Goal: Transaction & Acquisition: Purchase product/service

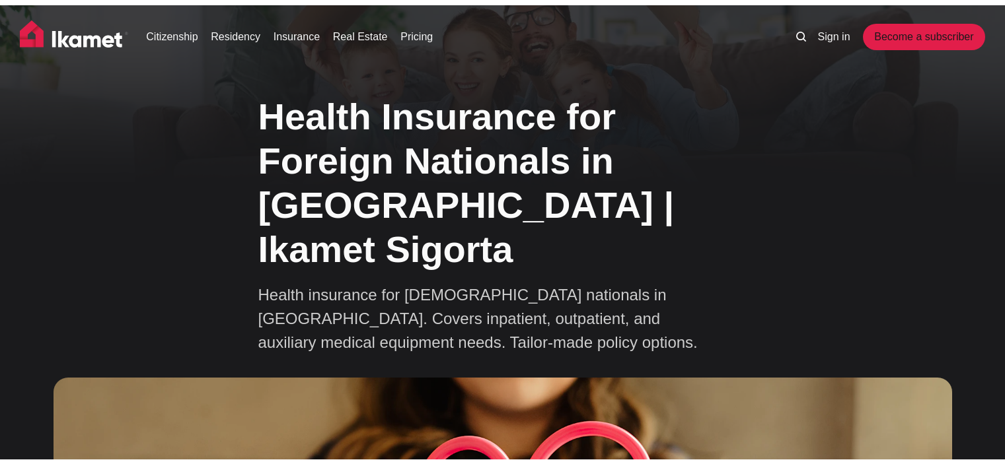
scroll to position [3725, 0]
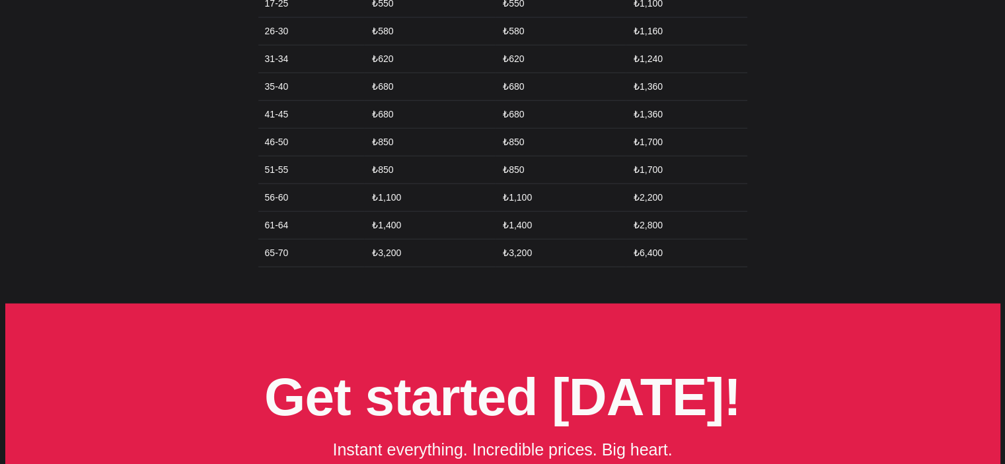
scroll to position [3329, 0]
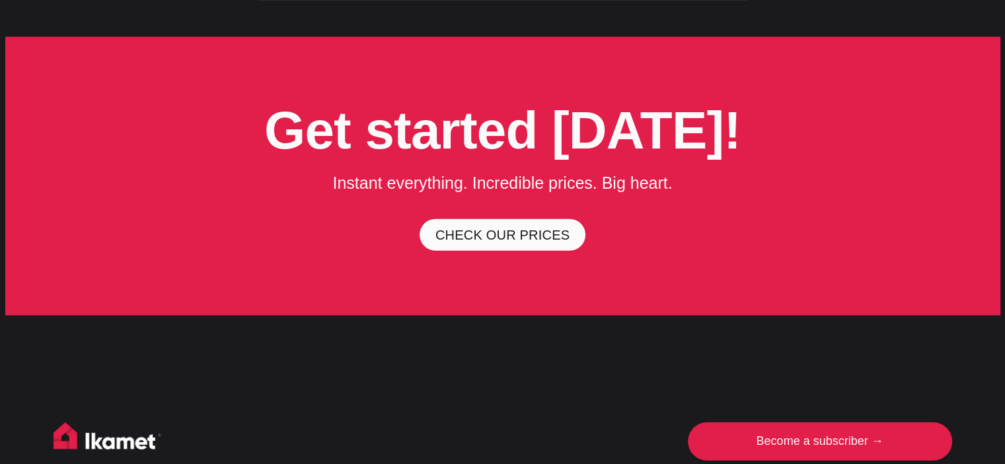
scroll to position [3712, 0]
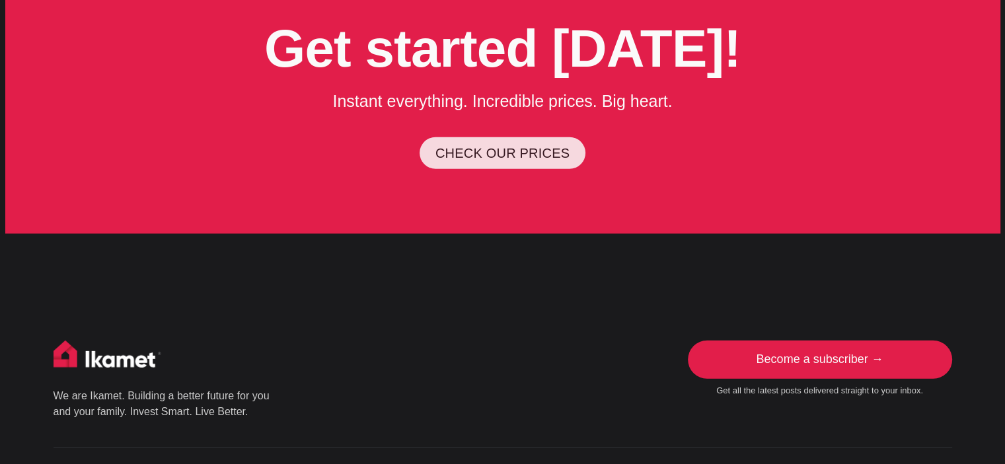
click at [454, 137] on link "CHECK OUR PRICES" at bounding box center [502, 153] width 166 height 32
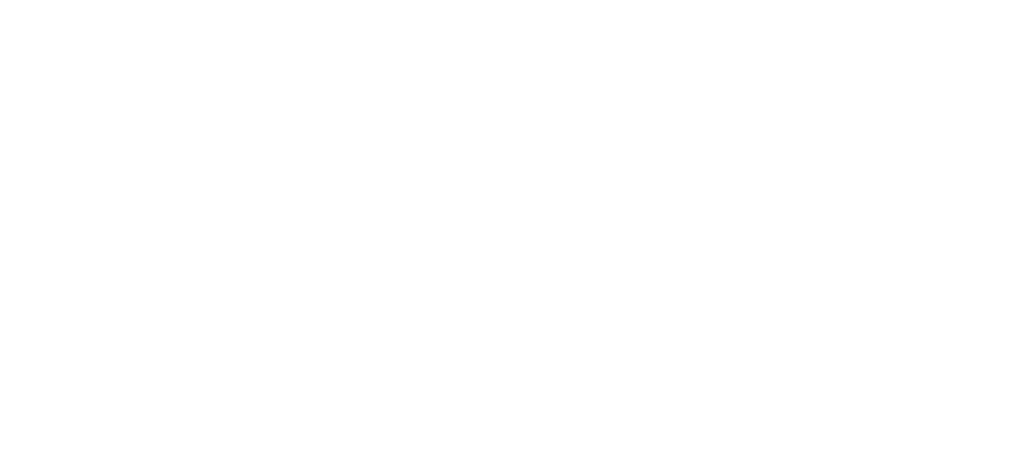
click at [357, 0] on html at bounding box center [507, 0] width 1014 height 0
drag, startPoint x: 550, startPoint y: 301, endPoint x: 454, endPoint y: 265, distance: 102.6
click at [550, 0] on html at bounding box center [507, 0] width 1014 height 0
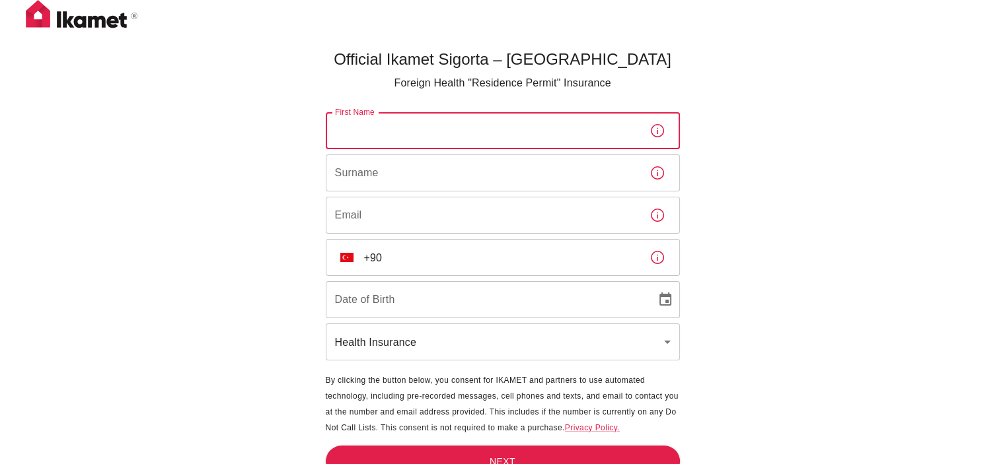
click at [449, 125] on input "First Name" at bounding box center [482, 130] width 313 height 37
type input "Alessia Mihaela"
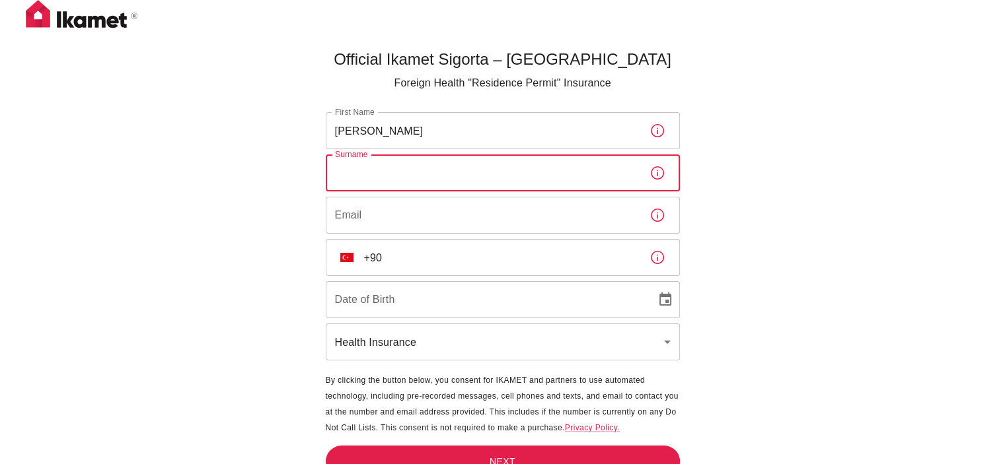
click at [431, 184] on input "Surname" at bounding box center [482, 173] width 313 height 37
type input "Ciolacu"
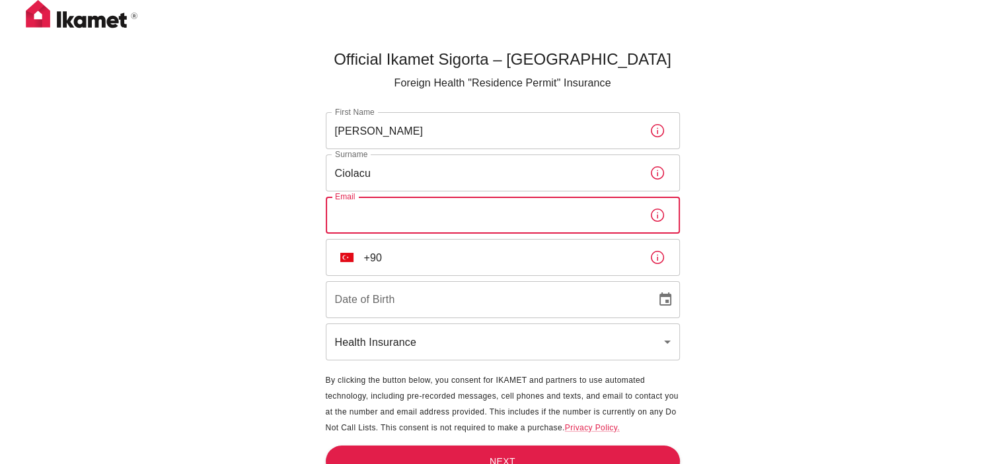
click at [369, 210] on input "Email" at bounding box center [482, 215] width 313 height 37
type input "a"
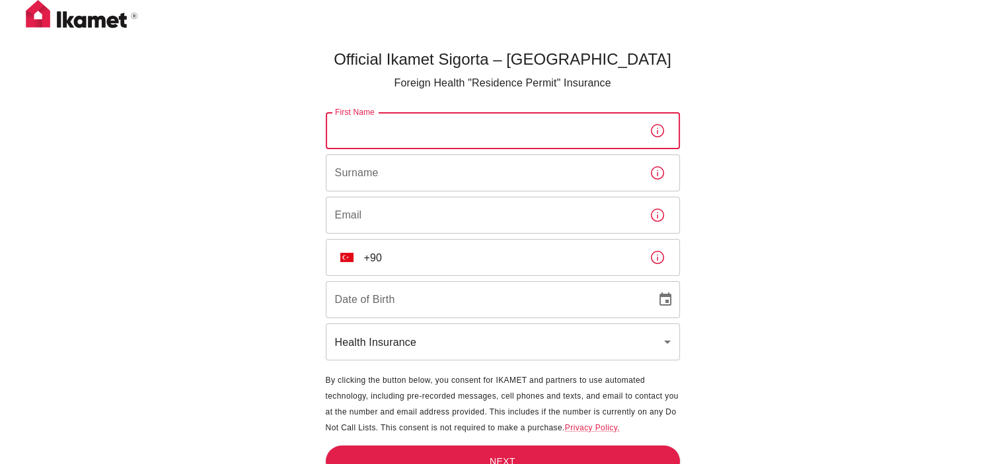
click at [527, 139] on input "First Name" at bounding box center [482, 130] width 313 height 37
type input "Alessia Mihaela"
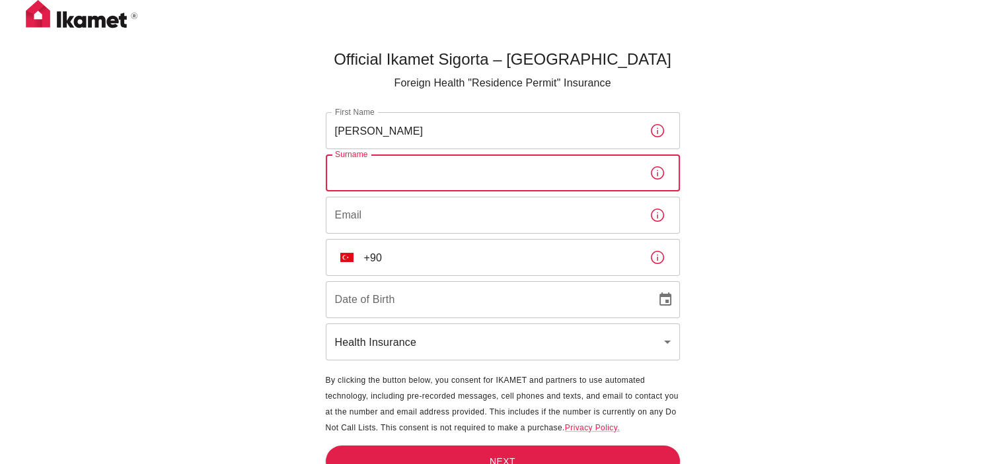
click at [415, 185] on input "Surname" at bounding box center [482, 173] width 313 height 37
type input "Ciolacu"
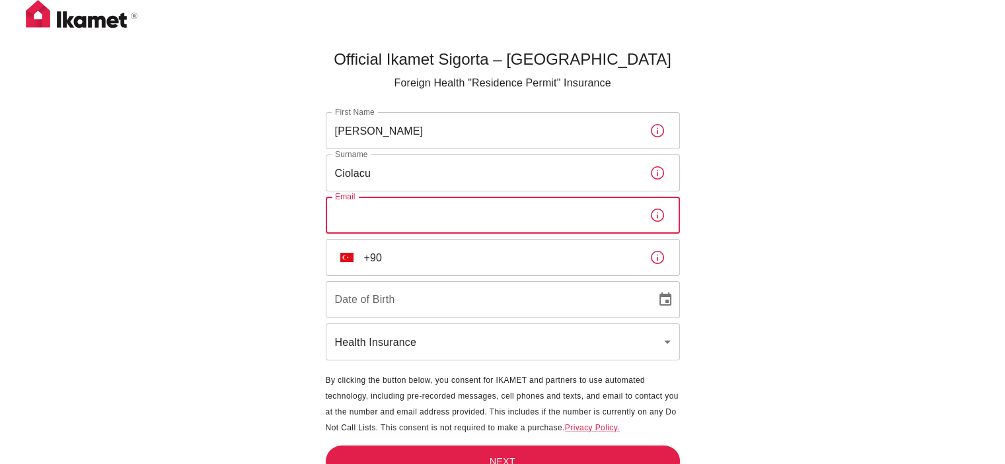
click at [373, 213] on input "Email" at bounding box center [482, 215] width 313 height 37
type input "alessia.ciolacu@gmail.com"
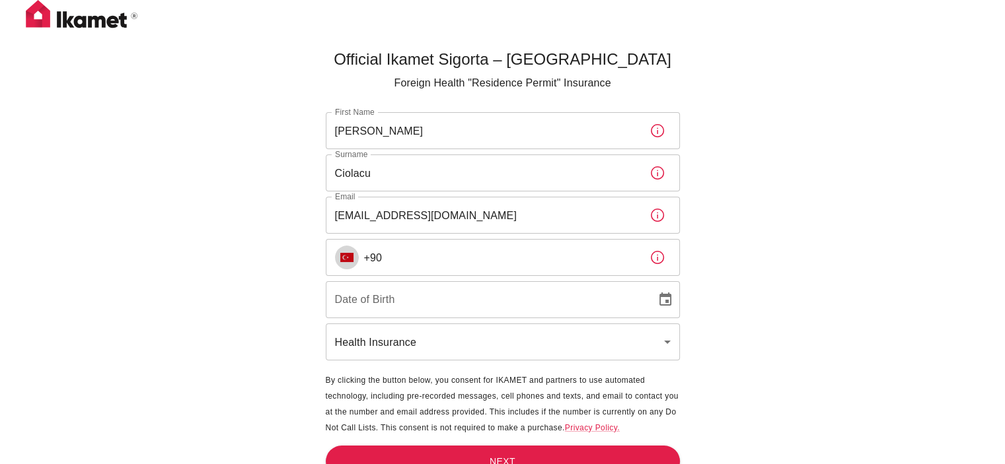
click at [342, 258] on img "Select country" at bounding box center [346, 257] width 13 height 9
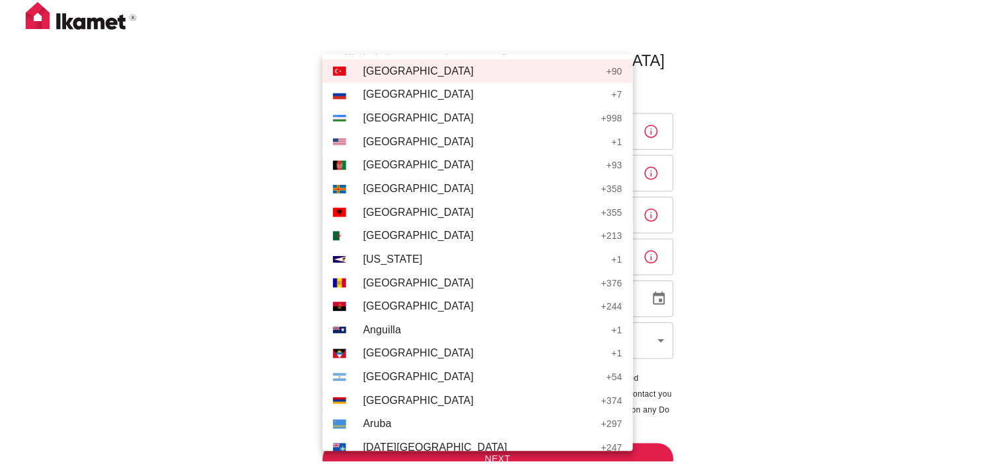
scroll to position [4144, 0]
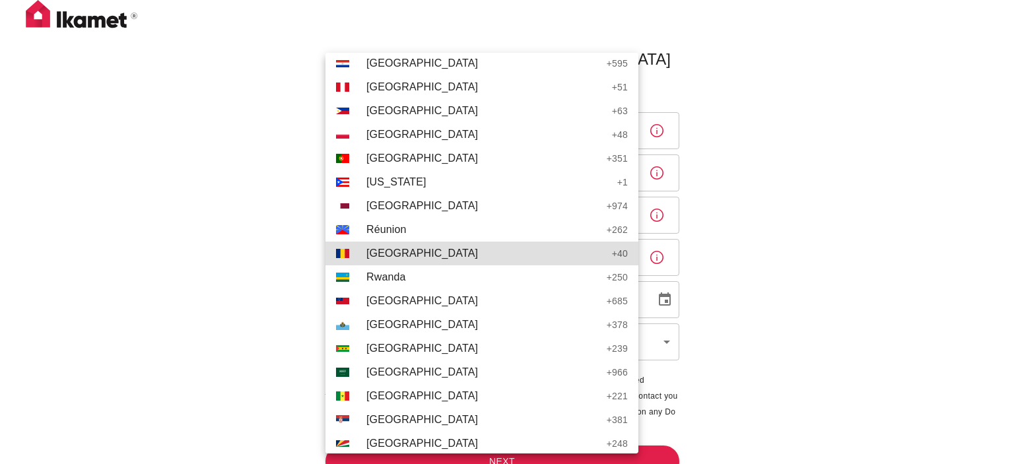
click at [362, 258] on li "RO Romania + 40" at bounding box center [482, 254] width 313 height 24
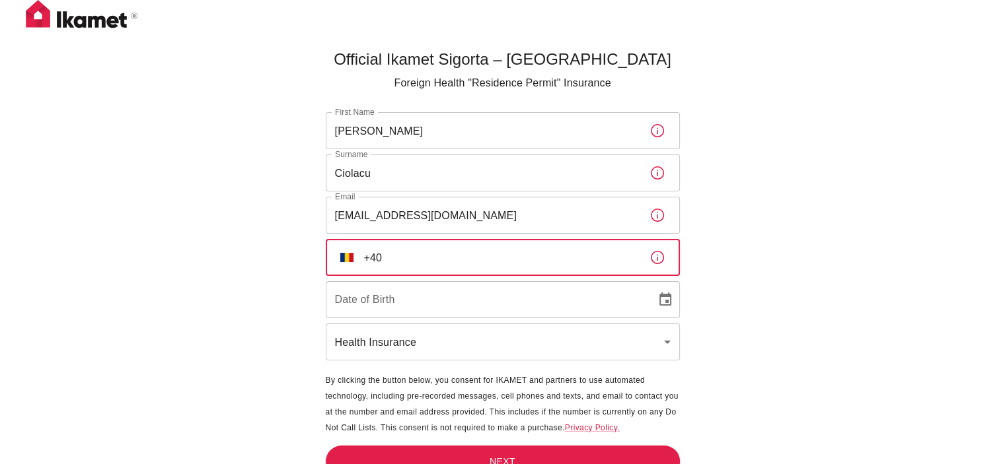
click at [435, 254] on input "+40" at bounding box center [501, 257] width 275 height 37
type input "+40 774 420 169"
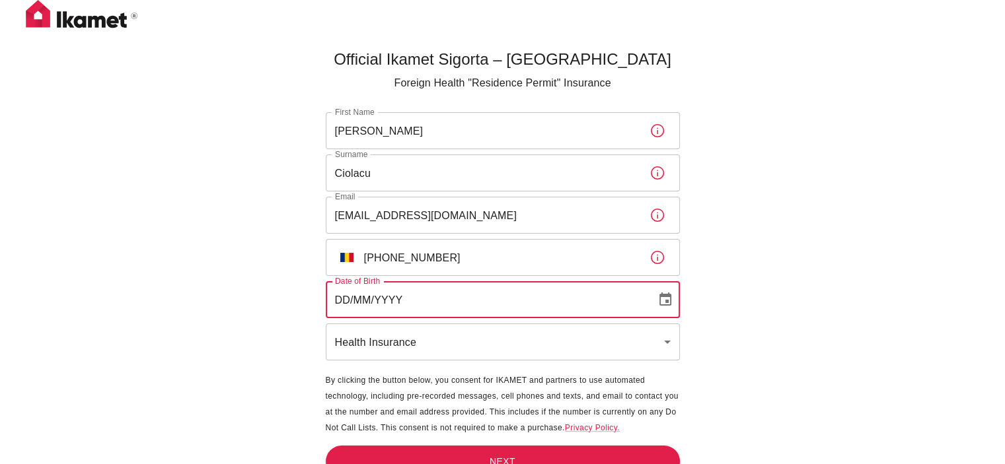
click at [425, 301] on input "DD/MM/YYYY" at bounding box center [486, 299] width 321 height 37
type input "24/11/2004"
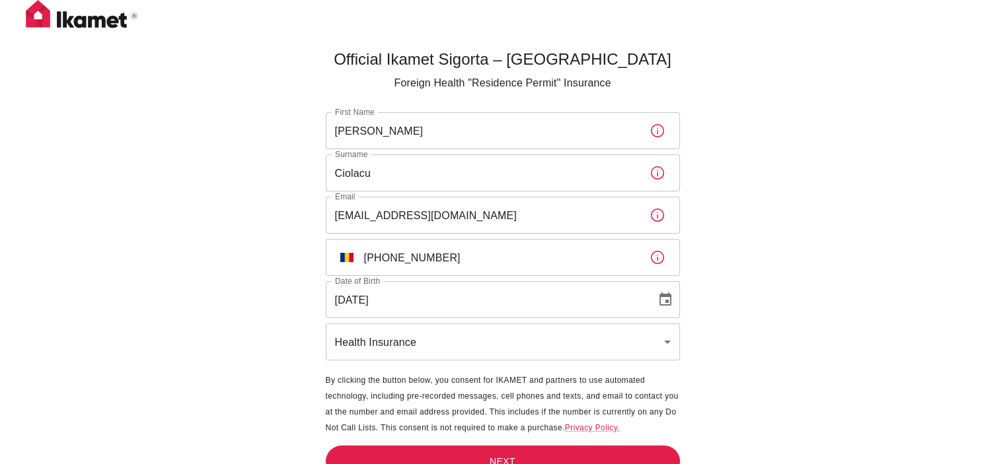
click at [894, 290] on div "Official Ikamet Sigorta – Turkey Foreign Health "Residence Permit" Insurance Fi…" at bounding box center [502, 254] width 1005 height 508
click at [570, 457] on button "Next" at bounding box center [503, 462] width 354 height 32
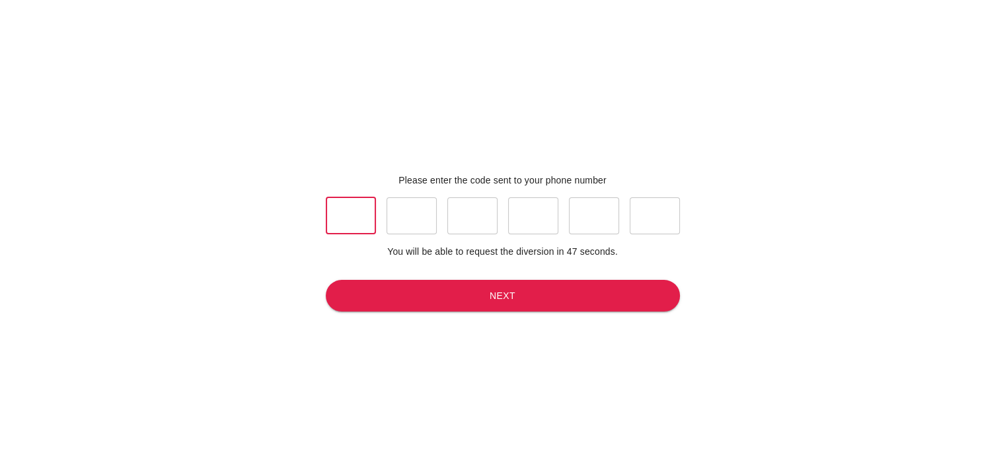
click at [369, 224] on input "text" at bounding box center [351, 215] width 50 height 37
type input "7"
type input "1"
type input "7"
type input "6"
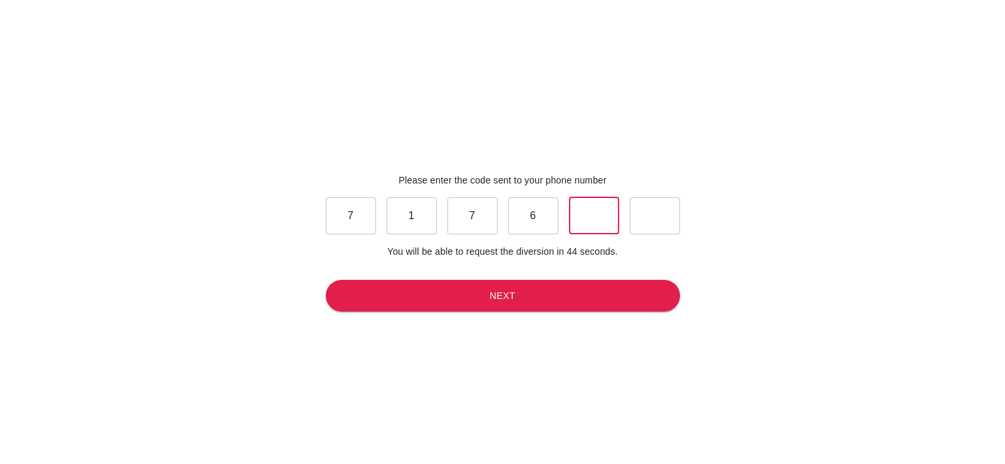
type input "2"
type input "1"
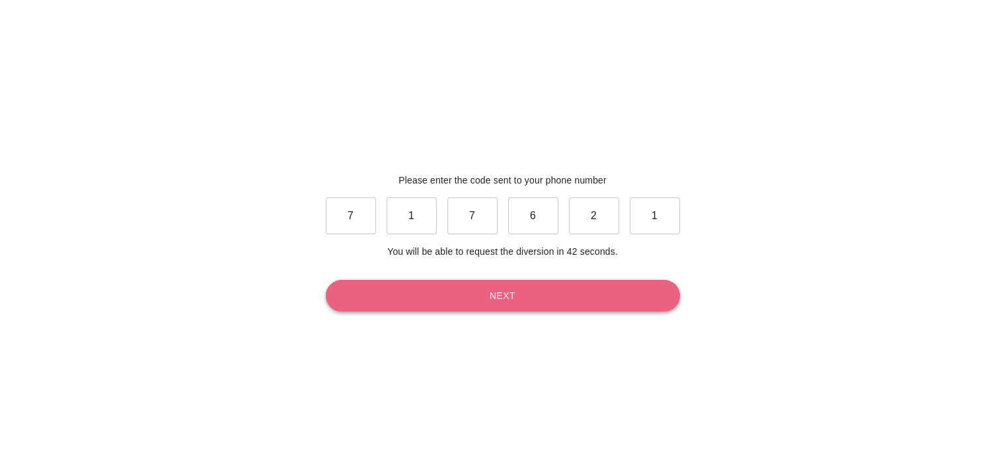
click at [506, 300] on button "Next" at bounding box center [503, 296] width 354 height 32
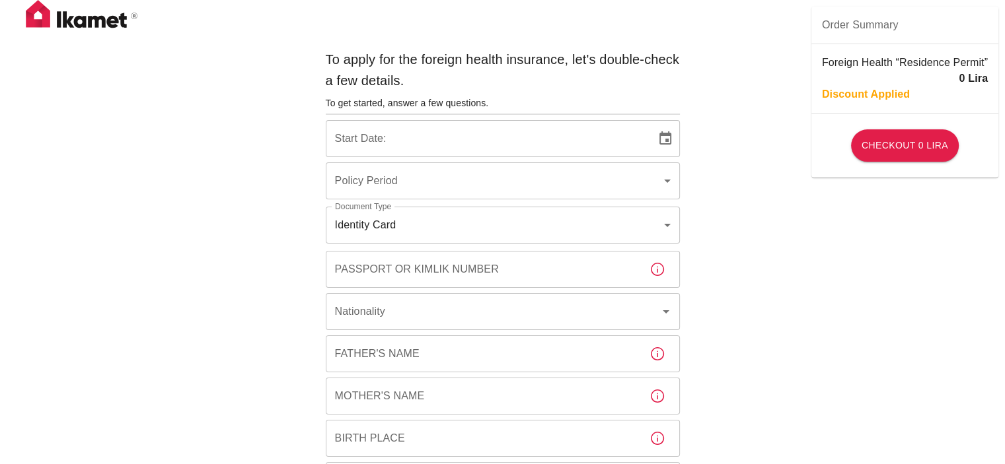
type input "b7343ef8-d55e-4554-96a8-76e30347e985"
type input "02/10/2025"
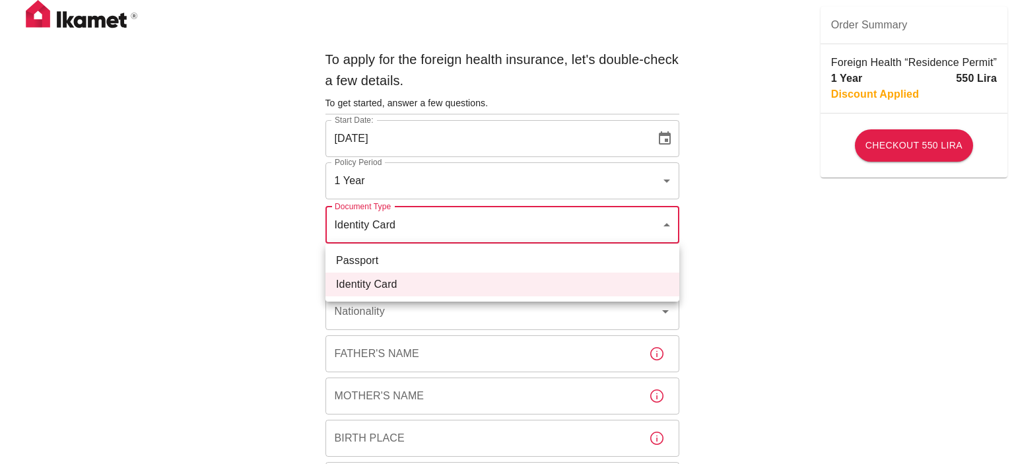
click at [407, 263] on li "Passport" at bounding box center [503, 261] width 354 height 24
type input "passport"
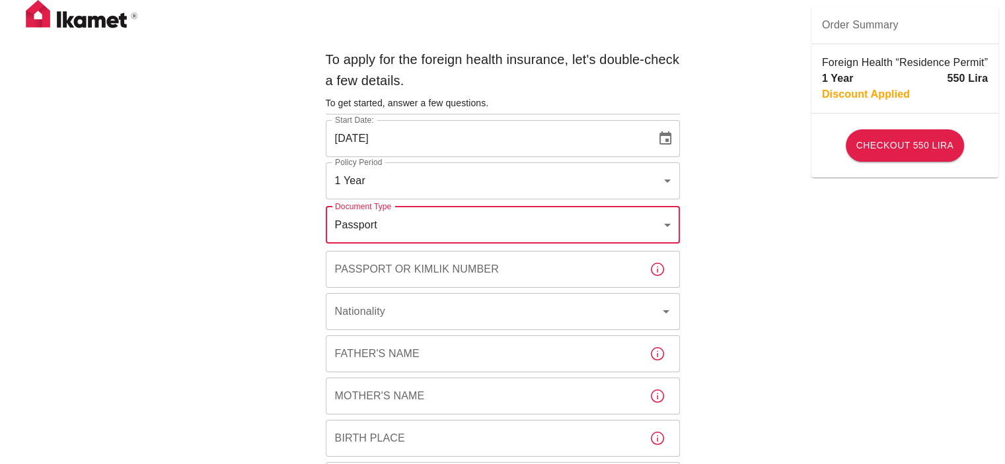
click at [421, 128] on input "02/10/2025" at bounding box center [486, 138] width 321 height 37
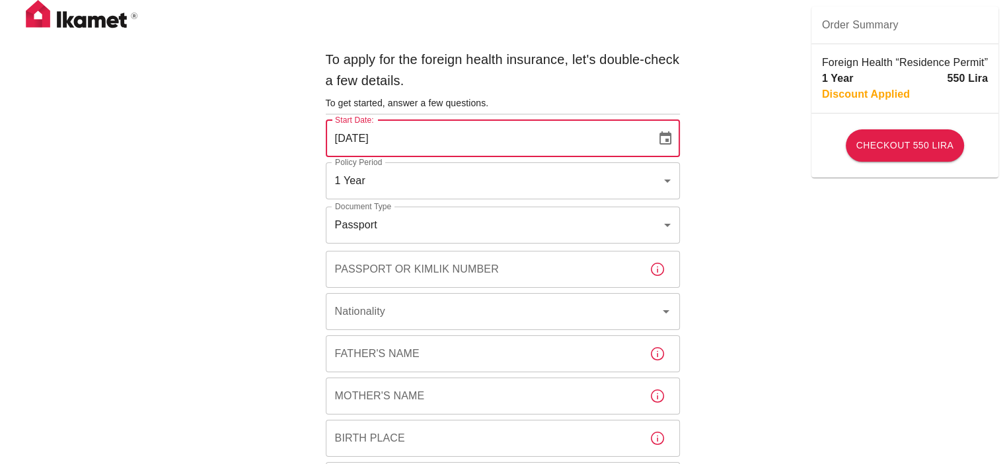
type input "01/10/2025"
click at [388, 277] on input "Passport or Kimlik Number" at bounding box center [482, 269] width 313 height 37
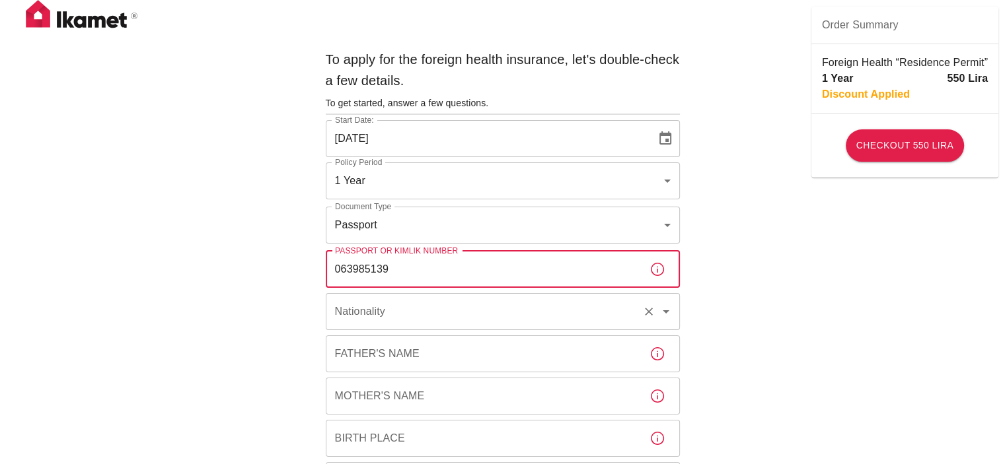
type input "063985139"
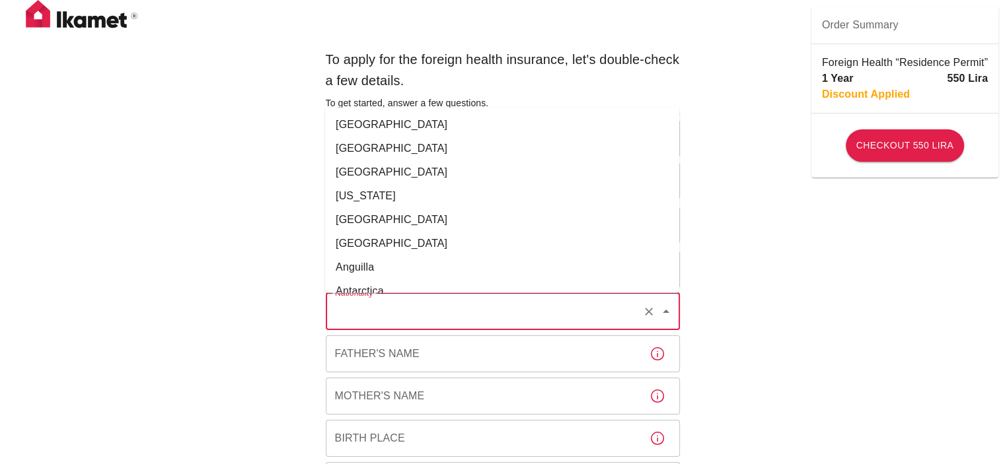
click at [421, 301] on input "Nationality" at bounding box center [484, 311] width 305 height 25
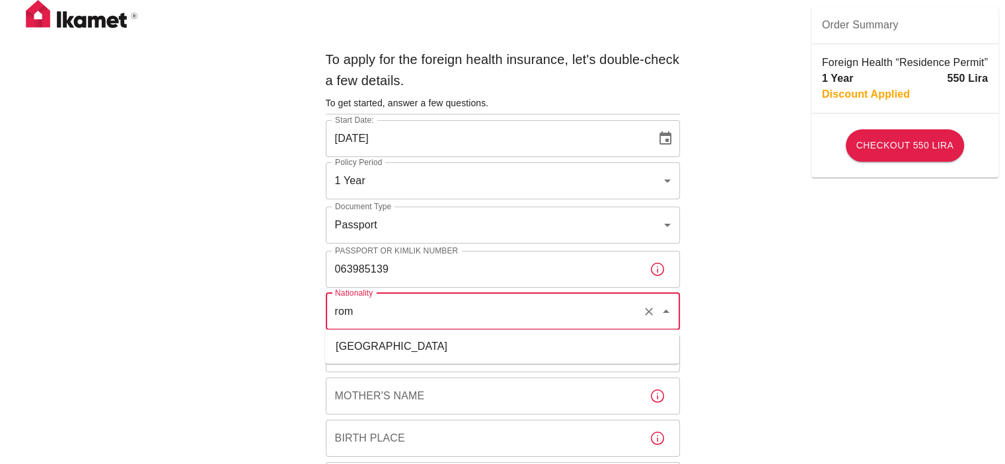
click at [357, 339] on li "Romania" at bounding box center [502, 347] width 354 height 24
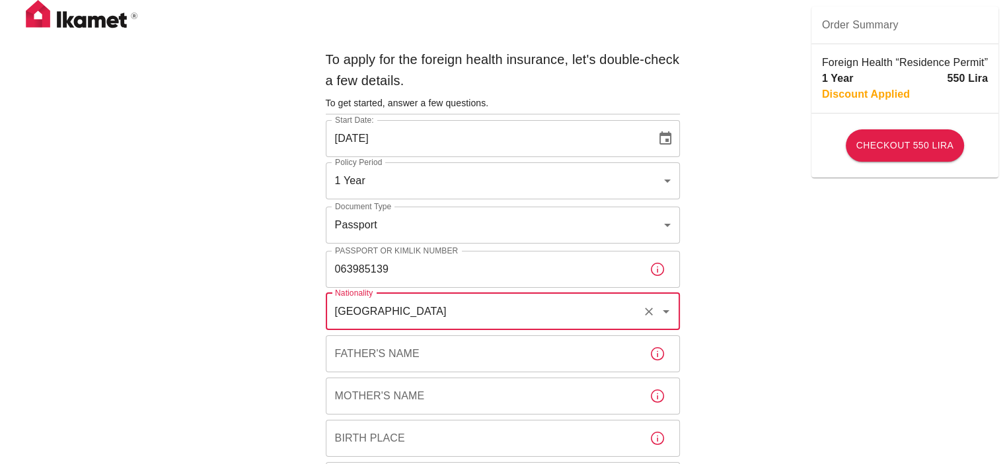
type input "Romania"
click at [367, 358] on input "Father's Name" at bounding box center [482, 354] width 313 height 37
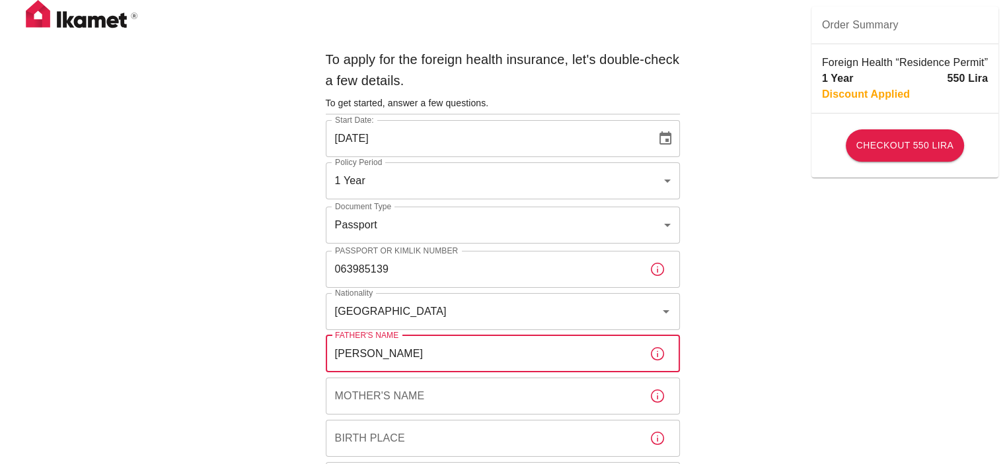
type input "Daniel Ciolacu"
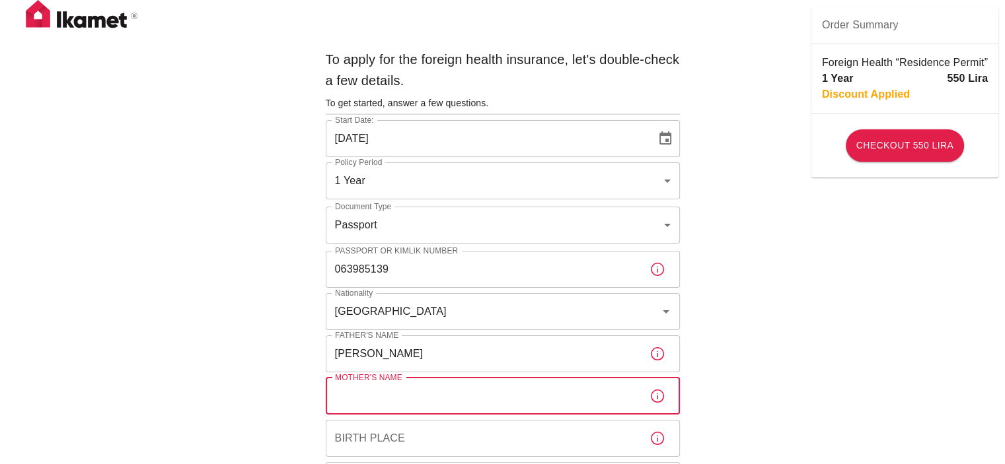
click at [388, 395] on input "Mother's Name" at bounding box center [482, 396] width 313 height 37
type input "Daniela Ciolacu"
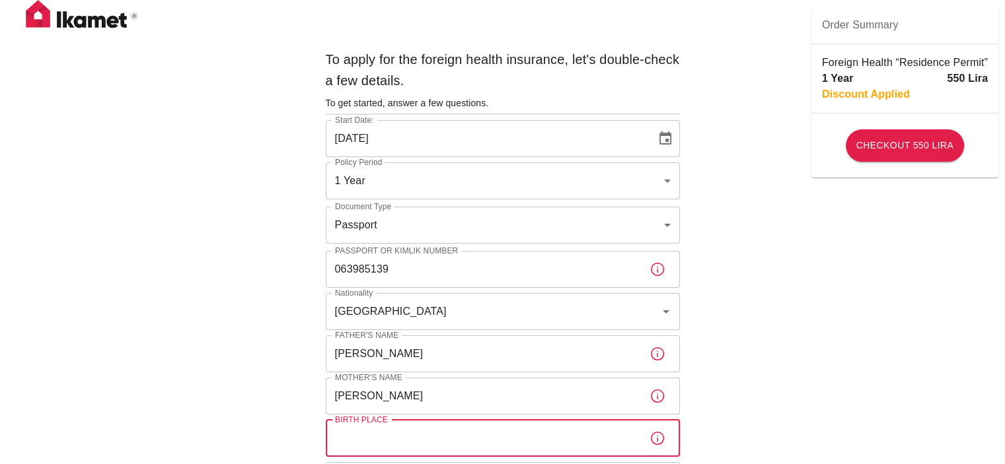
click at [510, 433] on input "Birth Place" at bounding box center [482, 438] width 313 height 37
type input "Bucharest"
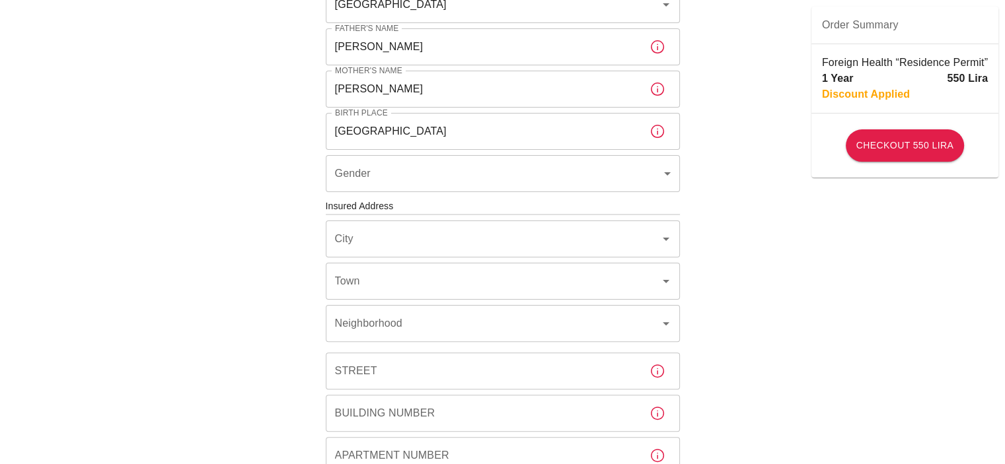
scroll to position [330, 0]
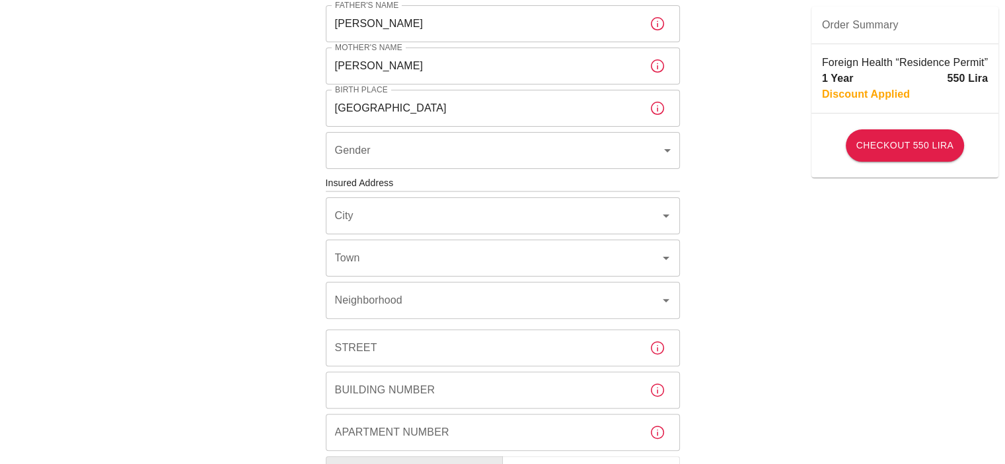
click at [373, 156] on body "To apply for the foreign health insurance, let's double-check a few details. To…" at bounding box center [502, 182] width 1005 height 1024
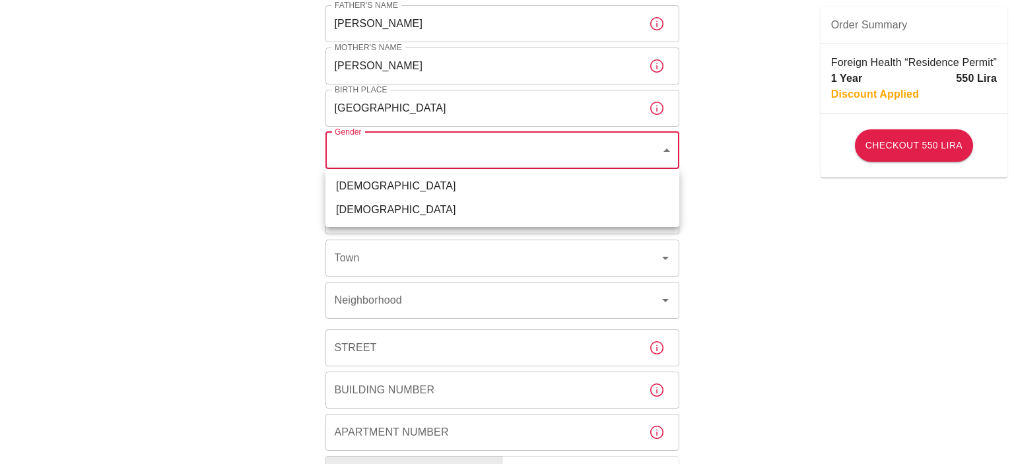
click at [369, 213] on li "Female" at bounding box center [503, 210] width 354 height 24
type input "female"
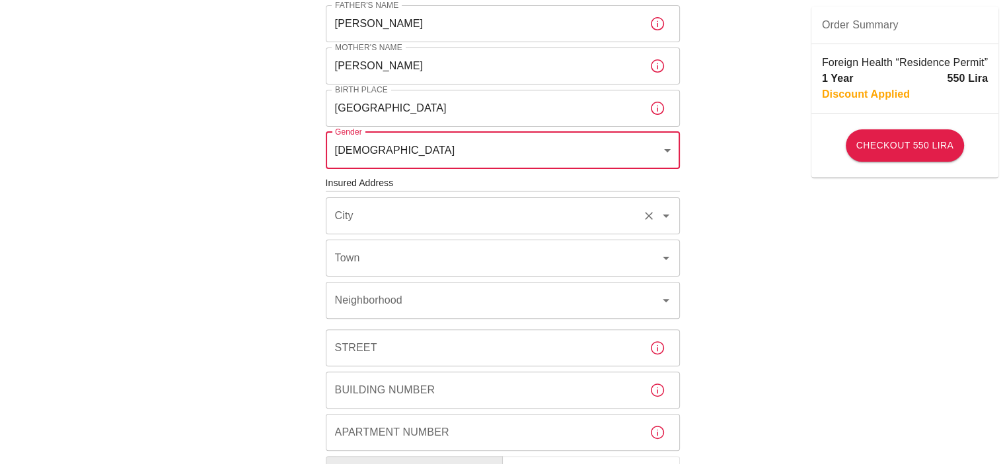
click at [375, 205] on input "City" at bounding box center [484, 215] width 305 height 25
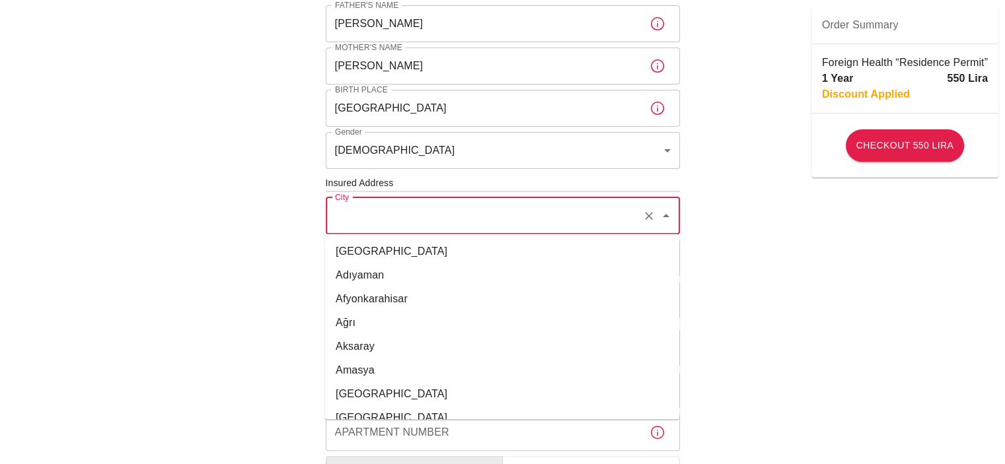
type input "Bucharest"
type input "Maior Vasile Bacila"
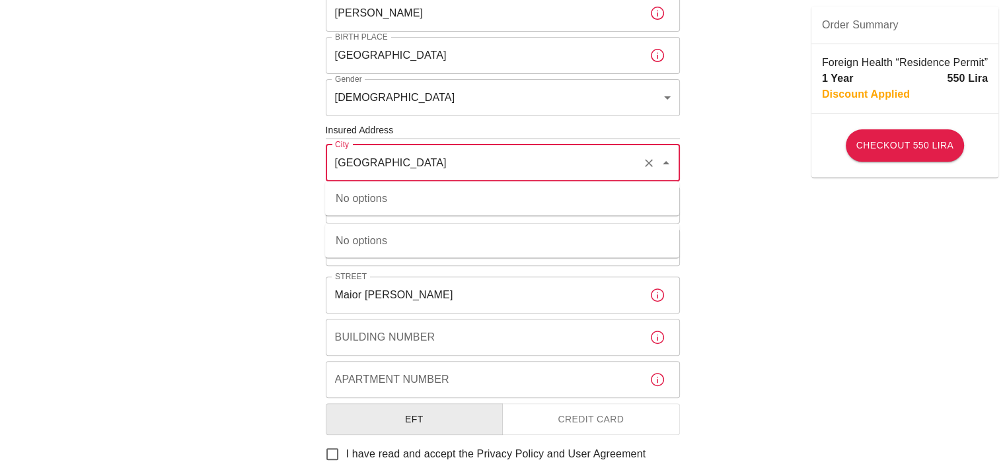
scroll to position [462, 0]
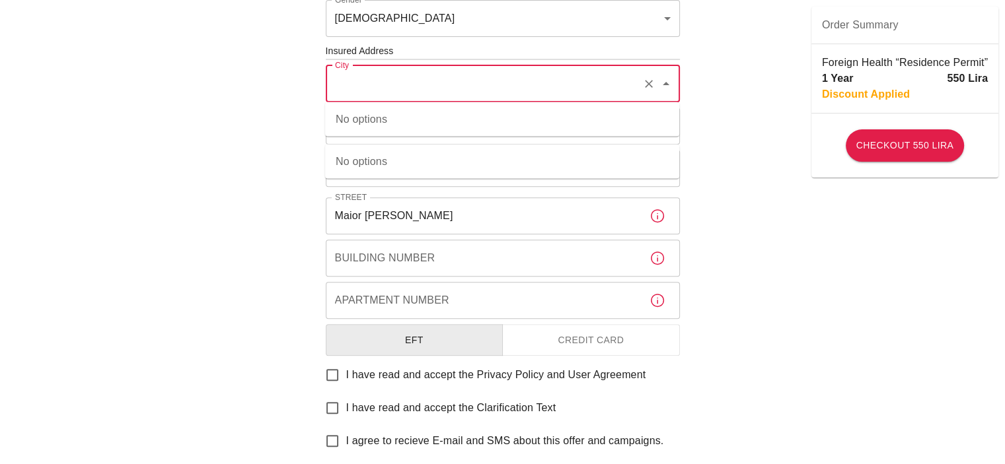
click at [703, 290] on div "To apply for the foreign health insurance, let's double-check a few details. To…" at bounding box center [502, 50] width 1005 height 1024
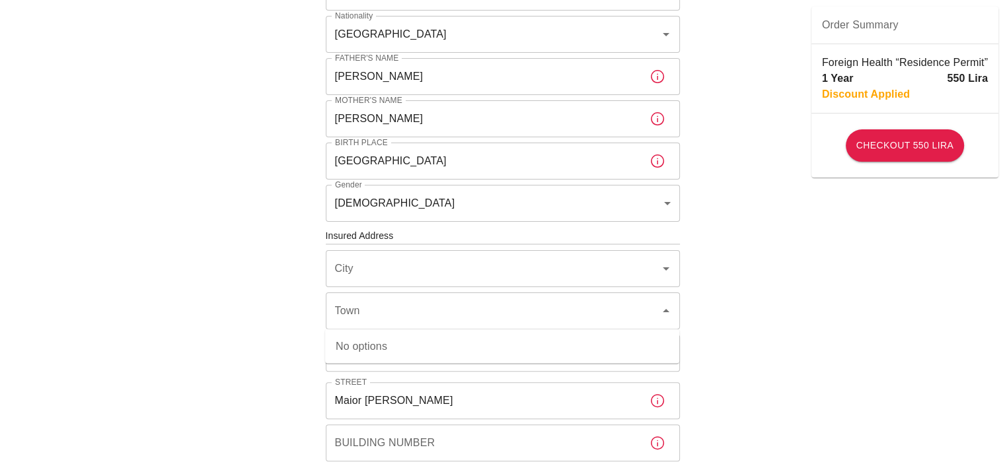
scroll to position [264, 0]
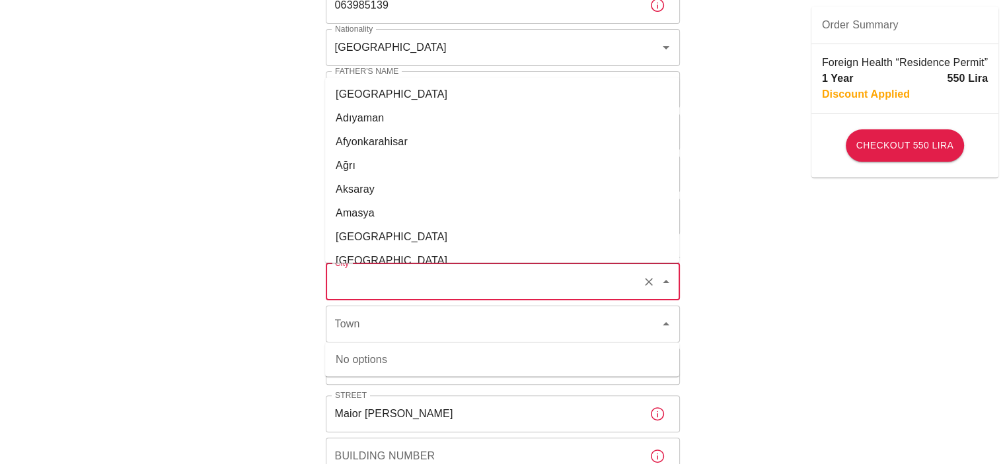
click at [378, 282] on input "City" at bounding box center [484, 281] width 305 height 25
type input "Bucharest"
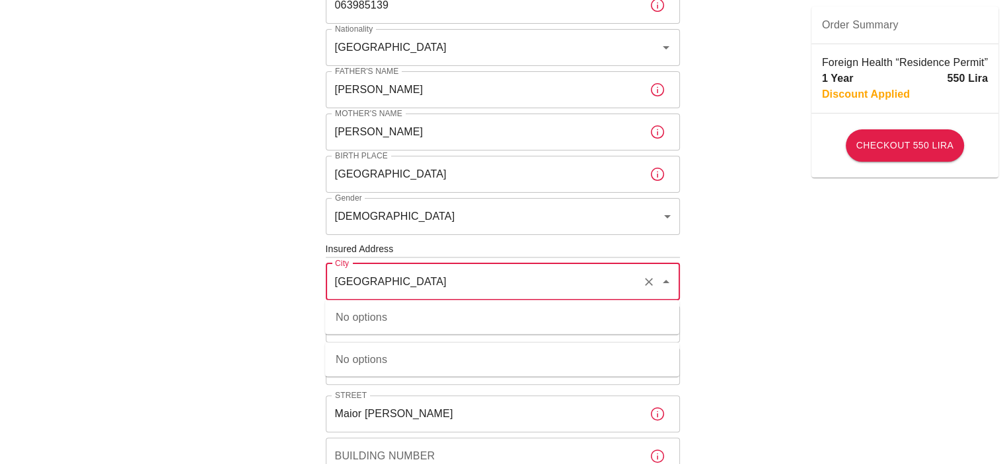
click at [420, 282] on input "Bucharest" at bounding box center [484, 281] width 305 height 25
drag, startPoint x: 519, startPoint y: 295, endPoint x: 580, endPoint y: 271, distance: 65.2
click at [519, 291] on div "Bucharest City" at bounding box center [503, 282] width 354 height 37
click at [647, 287] on icon "Clear" at bounding box center [648, 281] width 13 height 13
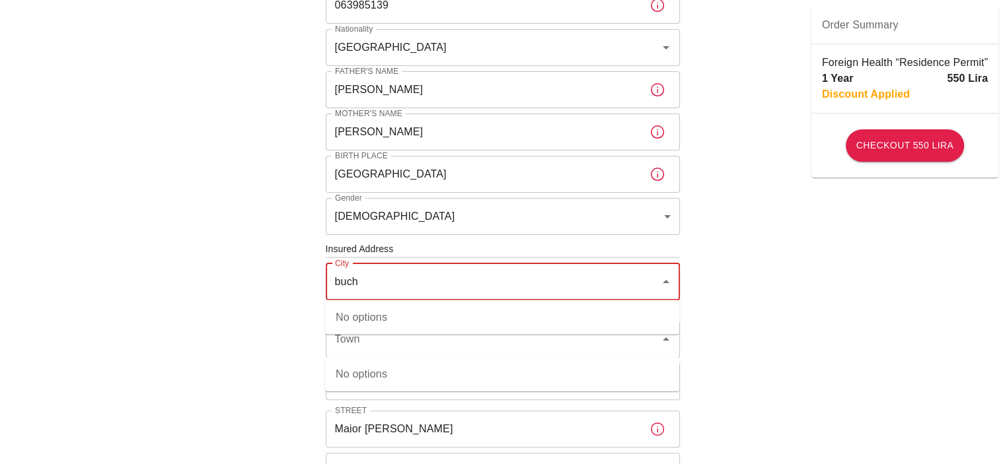
type input "buch"
click at [748, 336] on div "To apply for the foreign health insurance, let's double-check a few details. To…" at bounding box center [502, 255] width 1005 height 1039
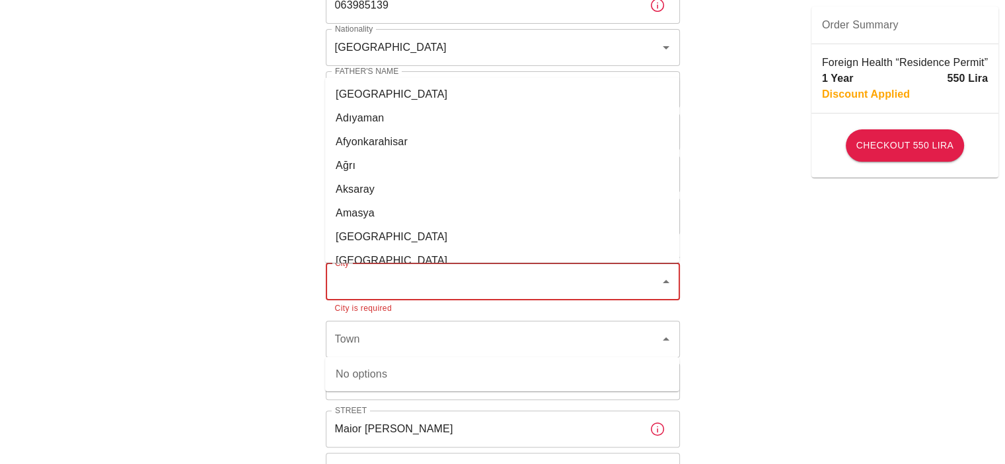
click at [471, 277] on input "City" at bounding box center [493, 281] width 322 height 25
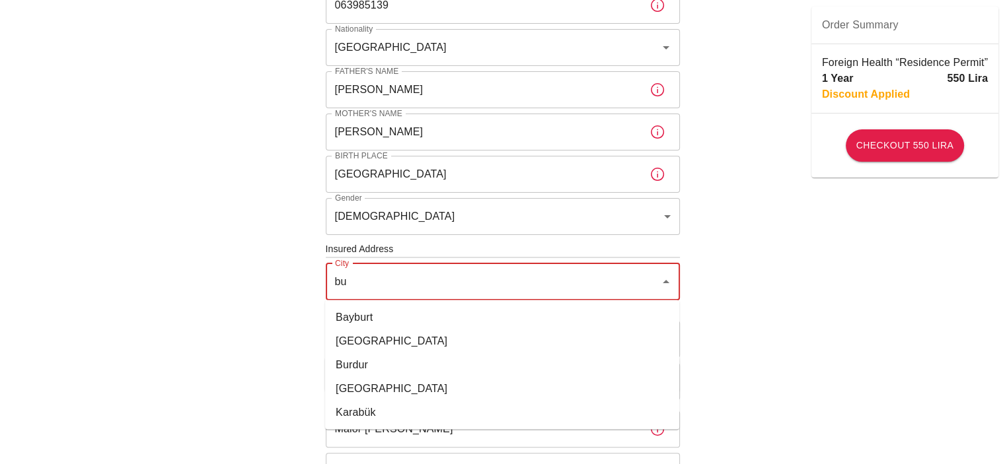
type input "b"
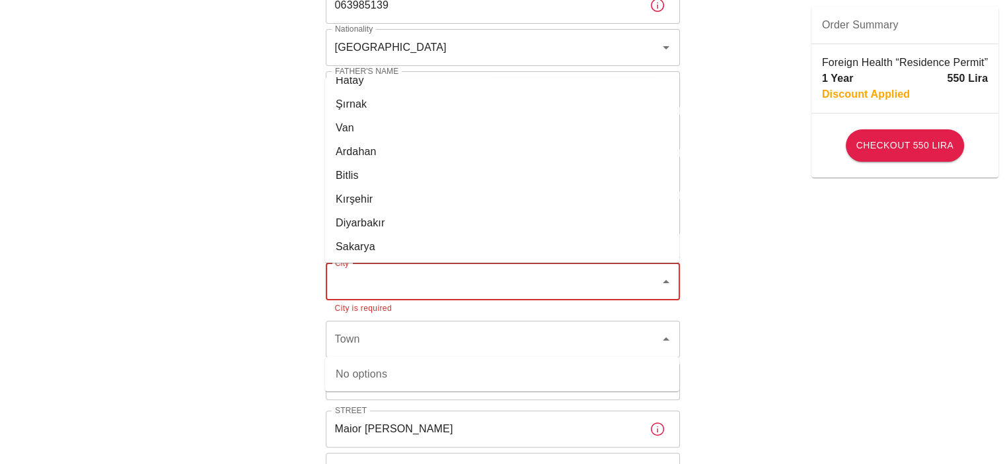
scroll to position [1750, 0]
click at [729, 285] on div "To apply for the foreign health insurance, let's double-check a few details. To…" at bounding box center [502, 255] width 1005 height 1039
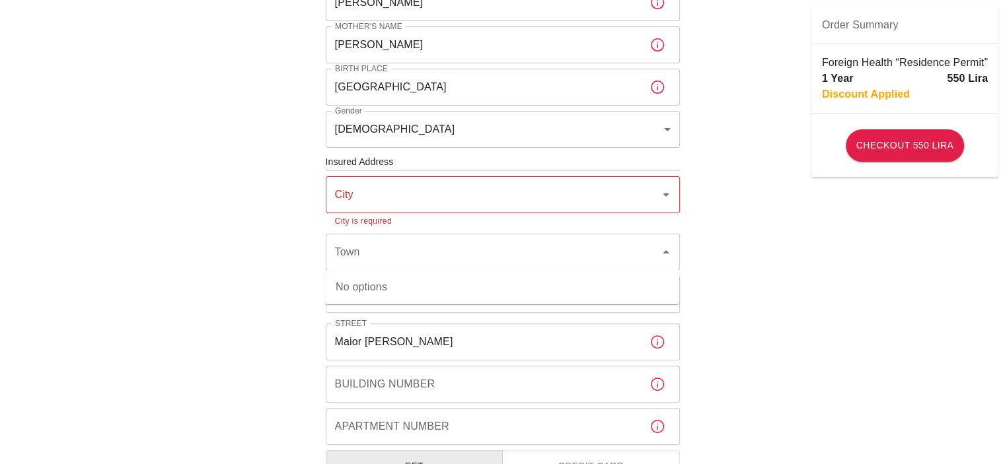
scroll to position [528, 0]
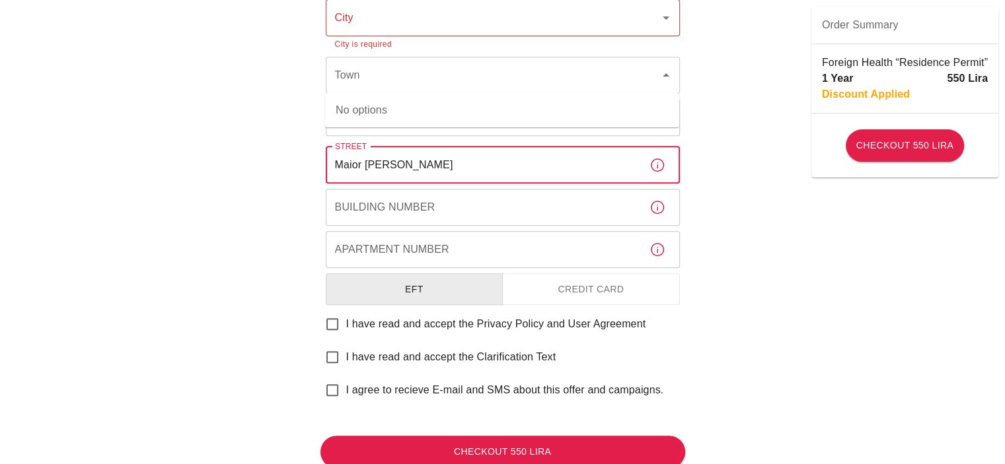
drag, startPoint x: 452, startPoint y: 173, endPoint x: 197, endPoint y: 170, distance: 255.0
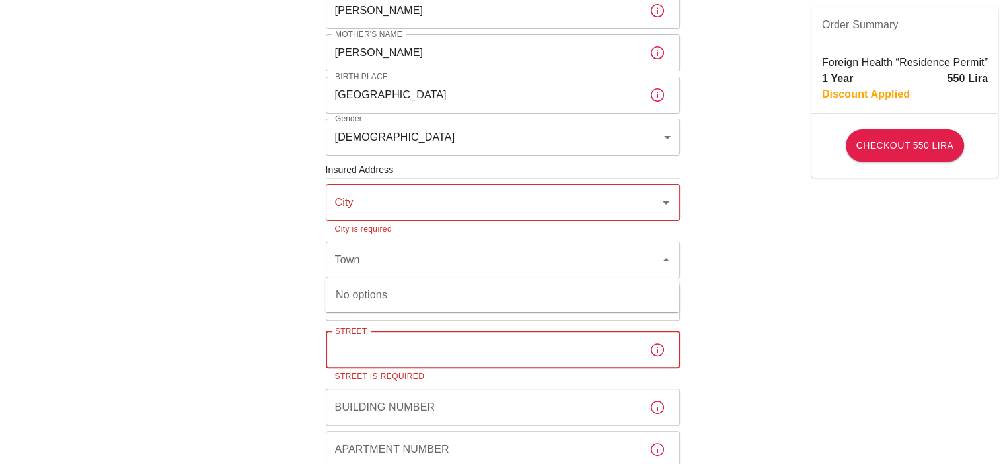
scroll to position [330, 0]
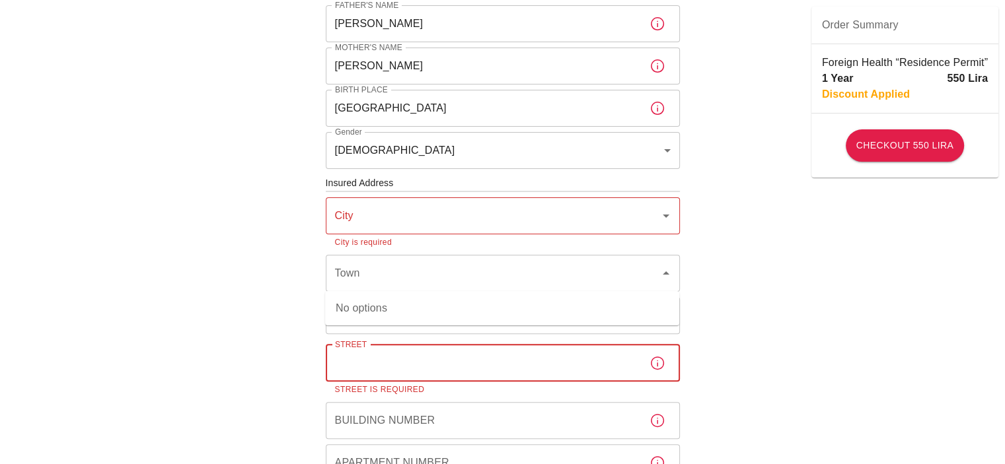
click at [371, 224] on input "City" at bounding box center [493, 215] width 322 height 25
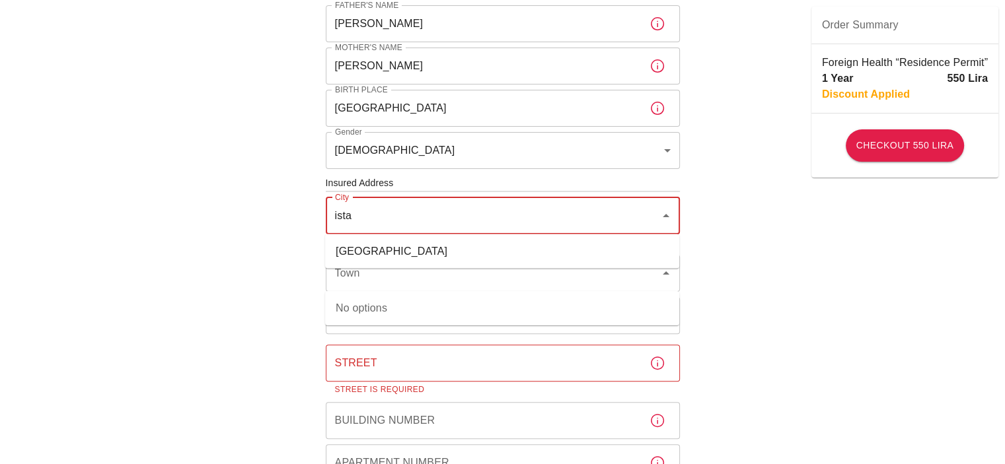
click at [373, 256] on li "İstanbul" at bounding box center [502, 251] width 354 height 24
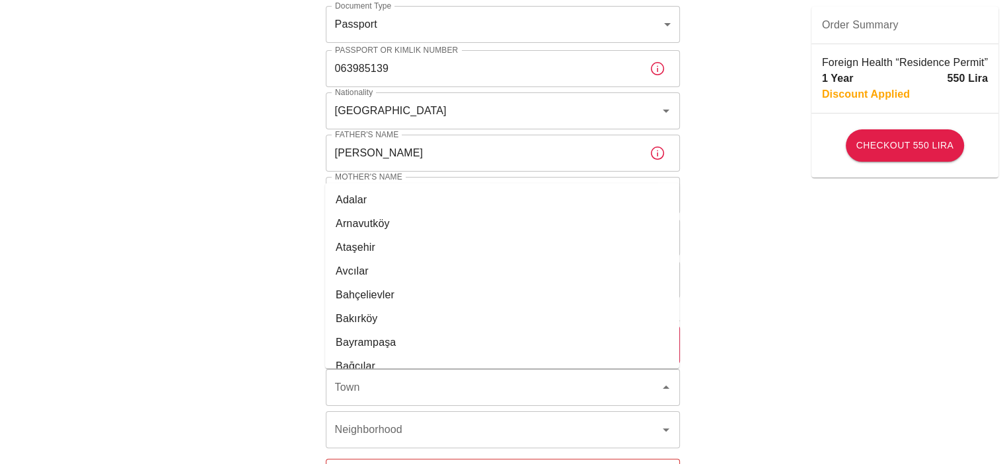
scroll to position [198, 0]
type input "İstanbul"
click at [773, 271] on div "To apply for the foreign health insurance, let's double-check a few details. To…" at bounding box center [502, 321] width 1005 height 1039
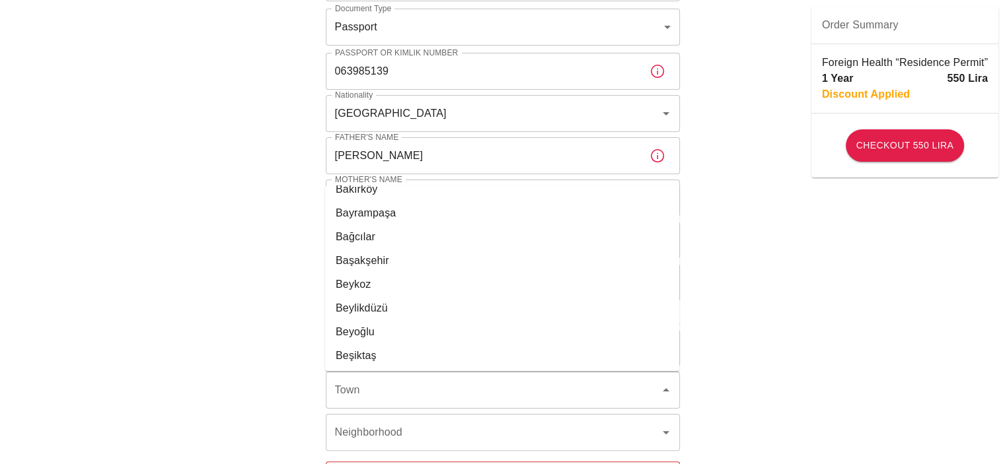
click at [999, 343] on div "To apply for the foreign health insurance, let's double-check a few details. To…" at bounding box center [502, 321] width 1005 height 1039
drag, startPoint x: 406, startPoint y: 377, endPoint x: 406, endPoint y: 385, distance: 7.9
click at [406, 378] on input "Town" at bounding box center [484, 390] width 305 height 25
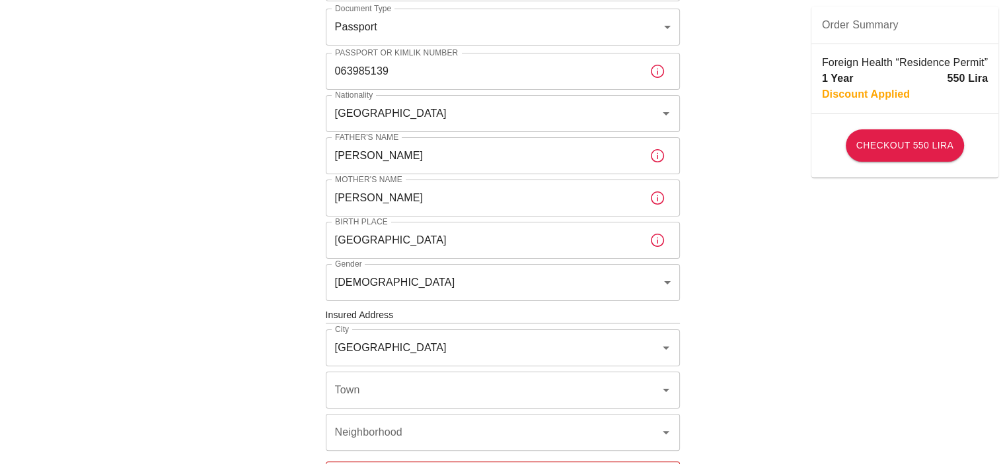
click at [851, 368] on div "To apply for the foreign health insurance, let's double-check a few details. To…" at bounding box center [502, 321] width 1005 height 1039
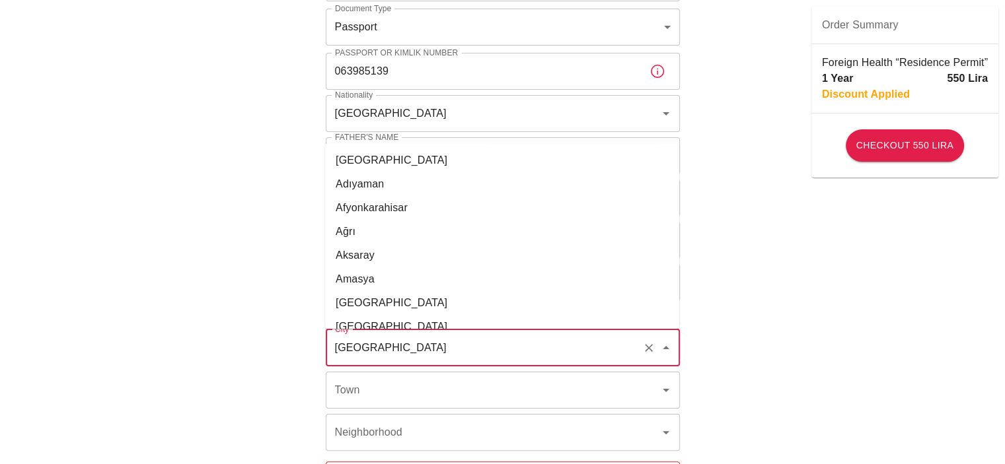
click at [587, 350] on input "İstanbul" at bounding box center [484, 348] width 305 height 25
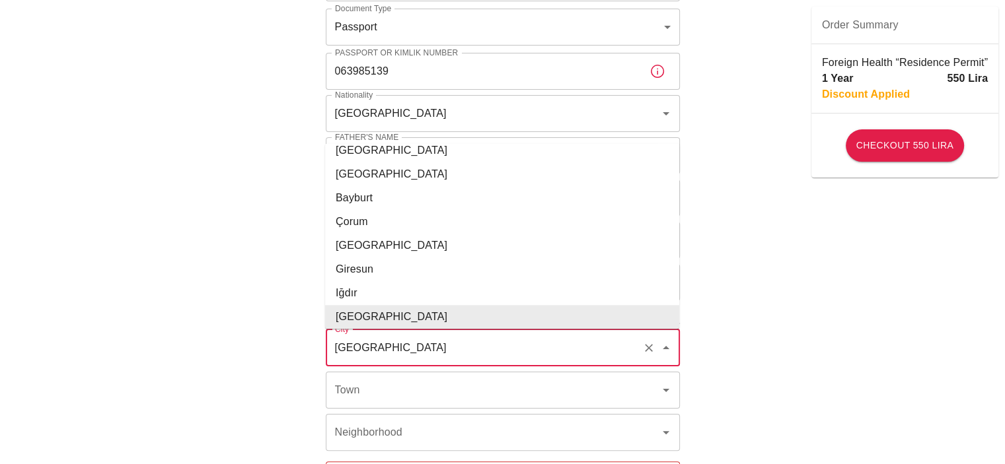
click at [817, 349] on div "To apply for the foreign health insurance, let's double-check a few details. To…" at bounding box center [502, 321] width 1005 height 1039
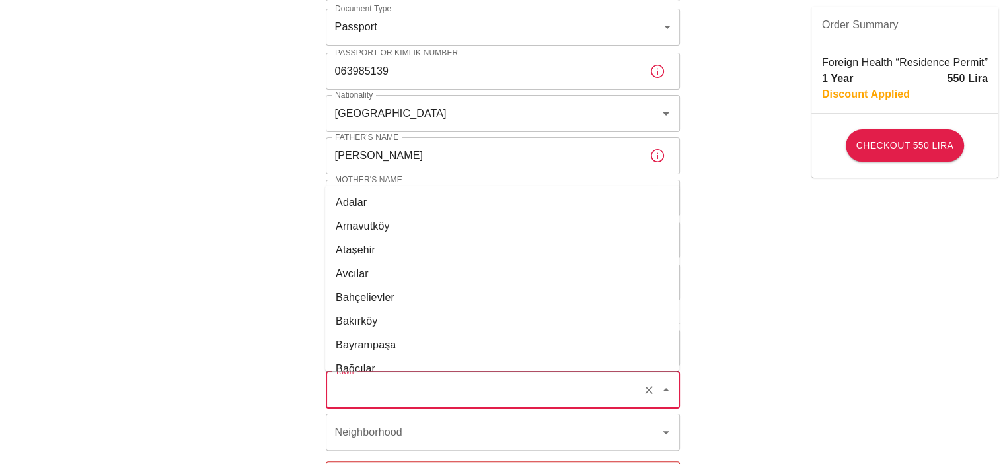
click at [397, 387] on input "Town" at bounding box center [484, 390] width 305 height 25
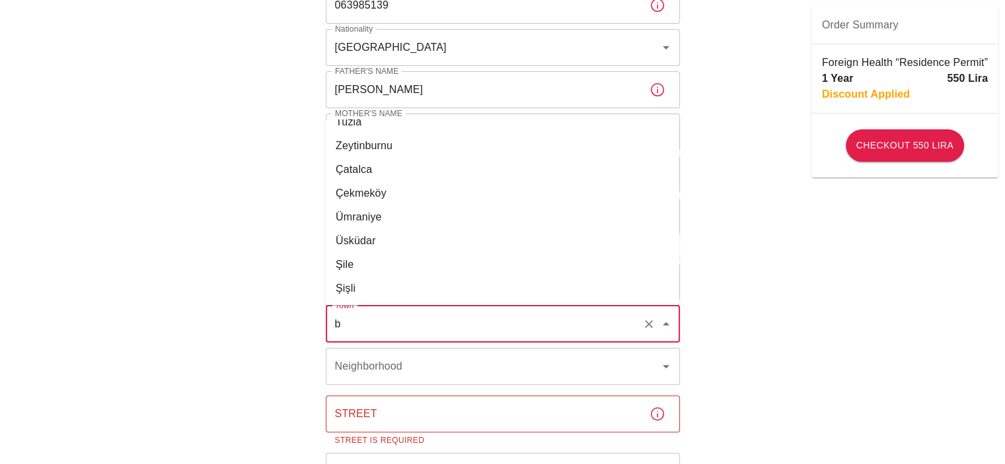
scroll to position [0, 0]
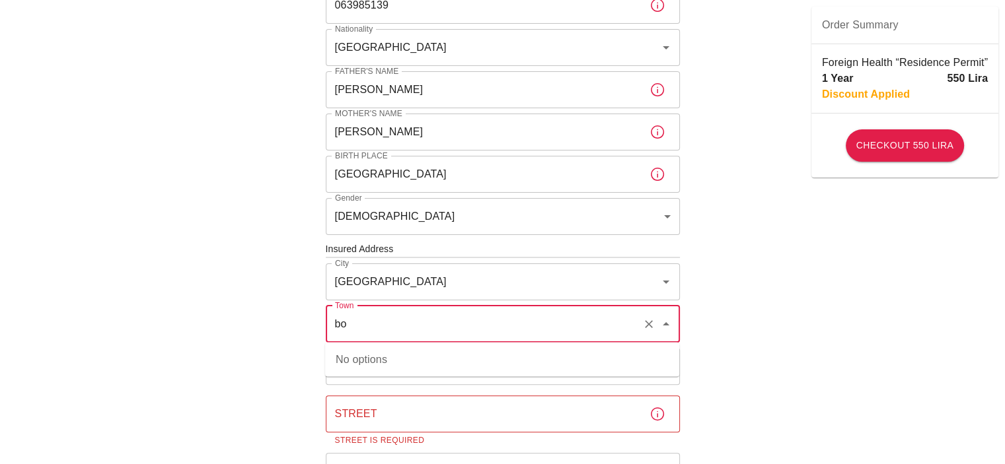
type input "b"
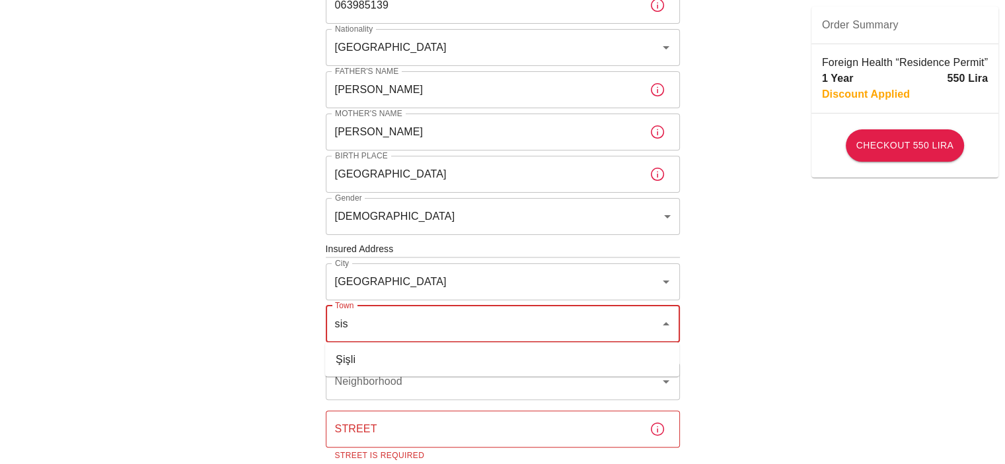
click at [409, 357] on li "Şişli" at bounding box center [502, 359] width 354 height 24
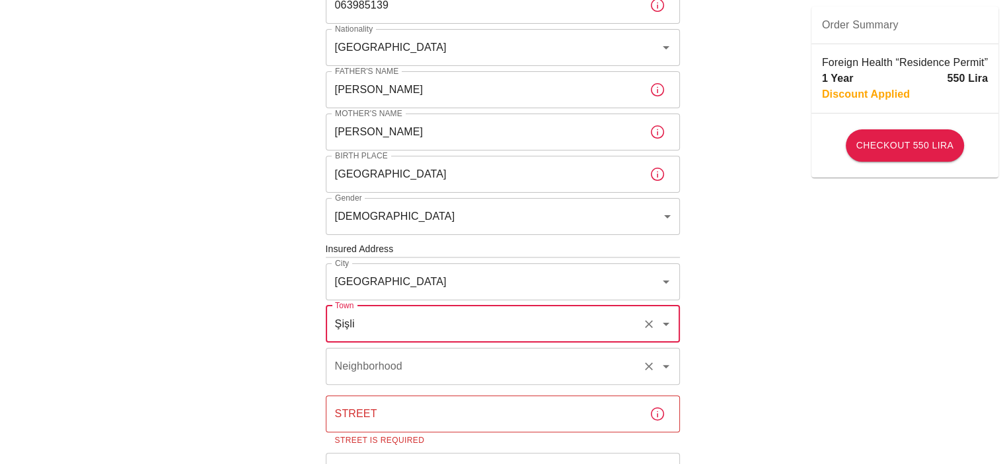
type input "Şişli"
click at [460, 359] on input "Neighborhood" at bounding box center [484, 366] width 305 height 25
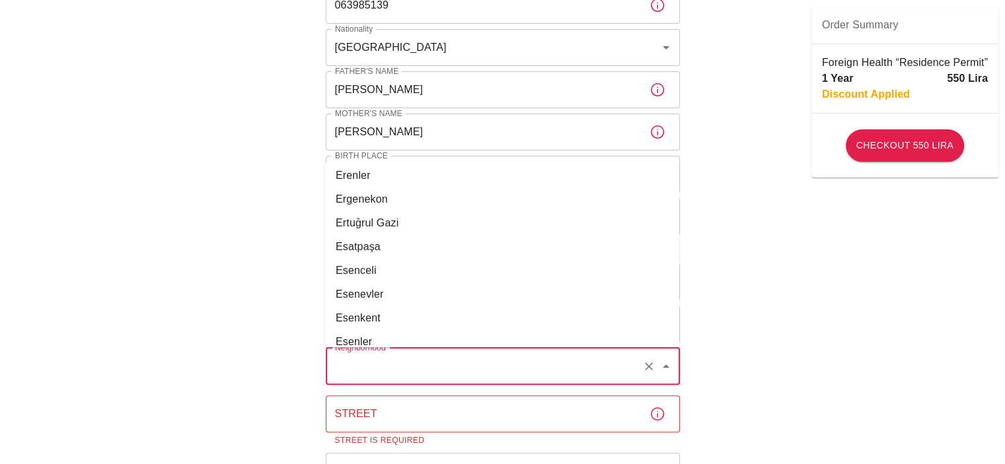
scroll to position [4887, 0]
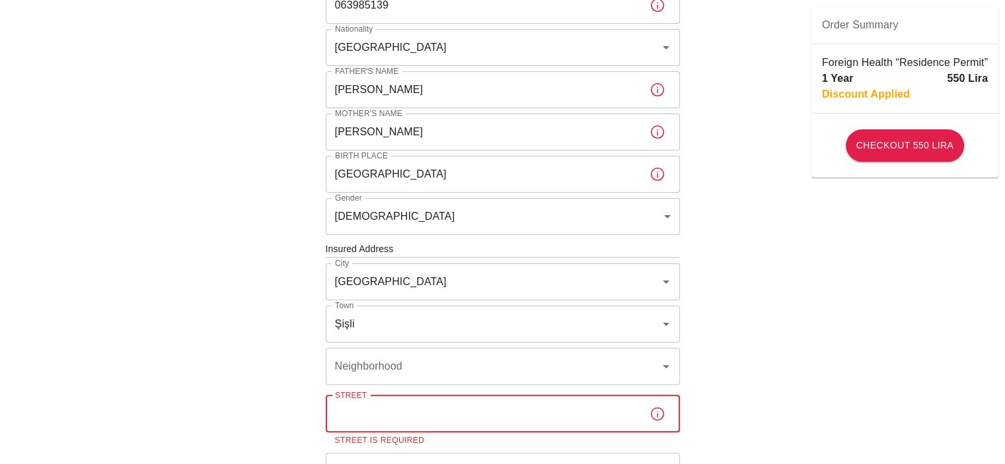
click at [361, 400] on div "Street Street Street is required" at bounding box center [503, 422] width 354 height 52
click at [349, 371] on div "Neighborhood Neighborhood" at bounding box center [503, 366] width 354 height 37
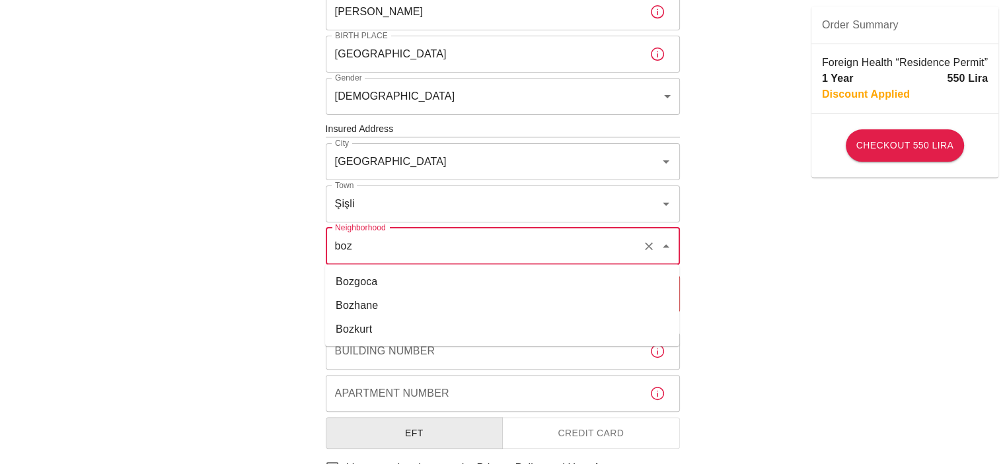
scroll to position [396, 0]
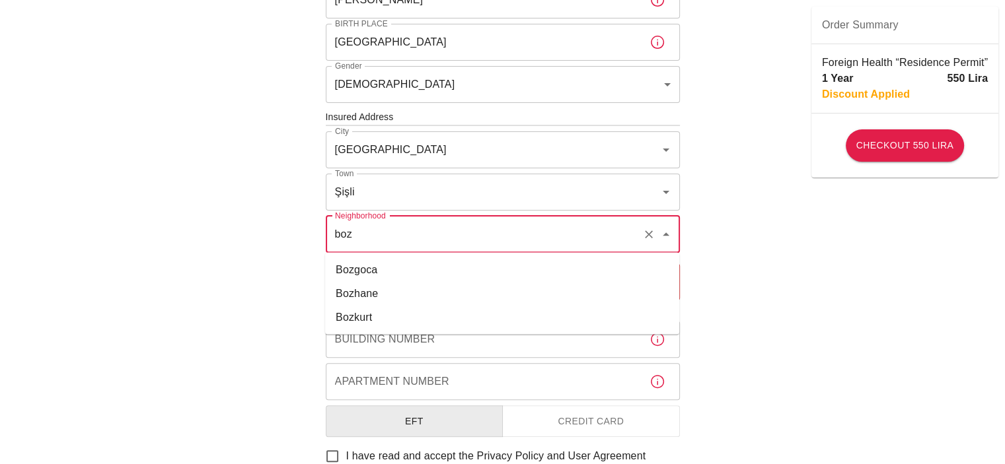
click at [376, 224] on input "boz" at bounding box center [484, 234] width 305 height 25
click at [372, 319] on li "Bozkurt" at bounding box center [502, 317] width 354 height 24
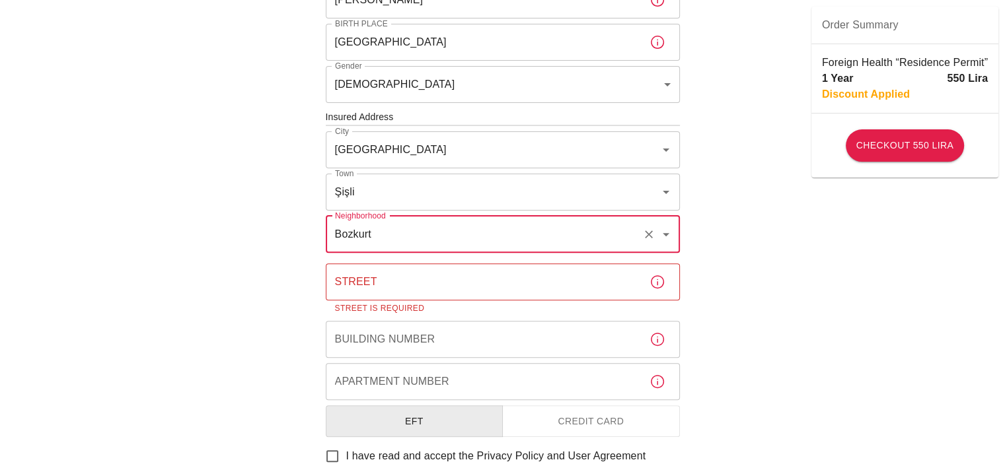
type input "Bozkurt"
click at [402, 287] on input "Street" at bounding box center [482, 282] width 313 height 37
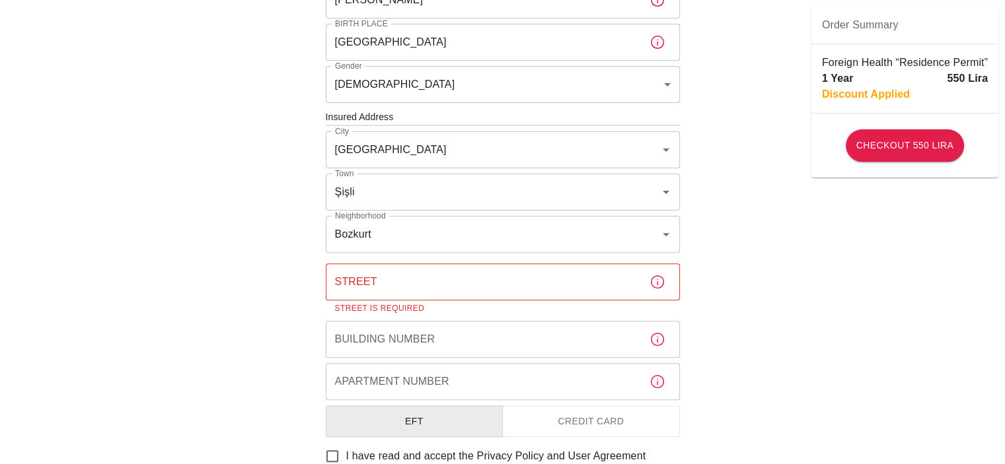
click at [641, 297] on div "Street" at bounding box center [503, 282] width 354 height 37
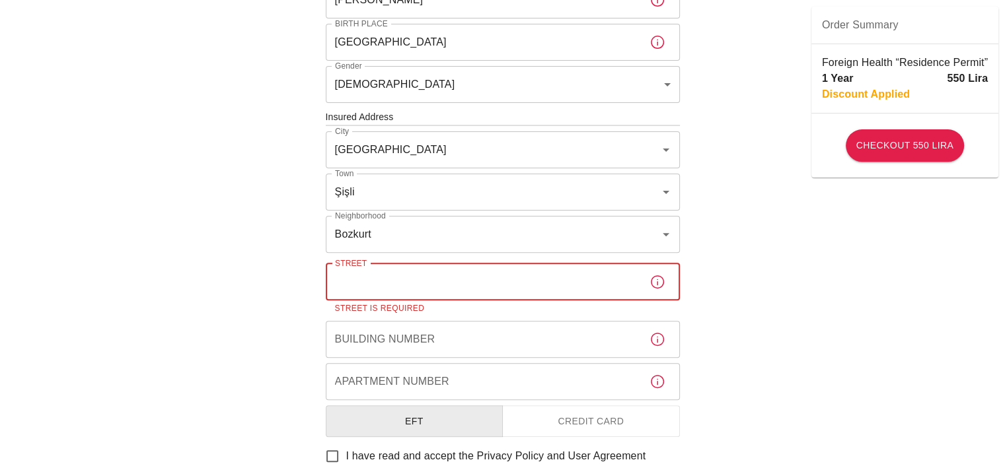
click at [394, 287] on input "Street" at bounding box center [482, 282] width 313 height 37
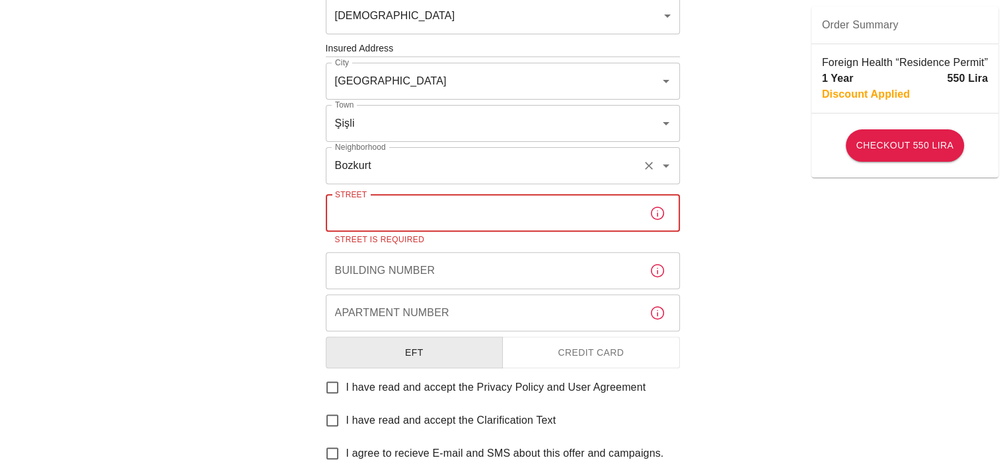
scroll to position [528, 0]
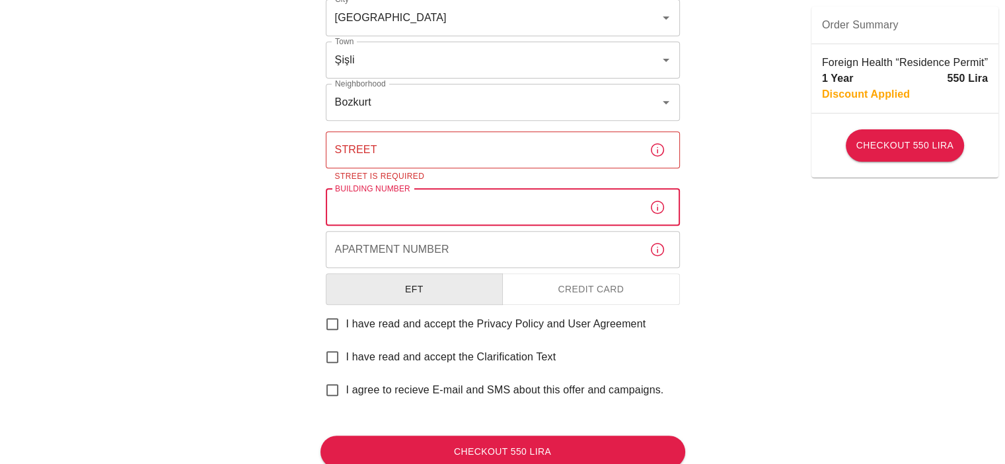
drag, startPoint x: 400, startPoint y: 200, endPoint x: 396, endPoint y: 179, distance: 21.5
click at [401, 201] on input "Building Number" at bounding box center [482, 207] width 313 height 37
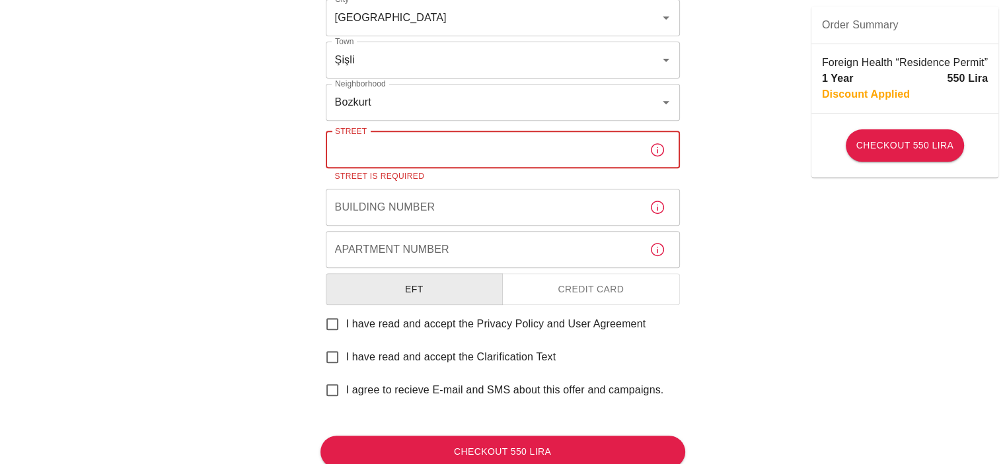
click at [396, 145] on input "Street" at bounding box center [482, 149] width 313 height 37
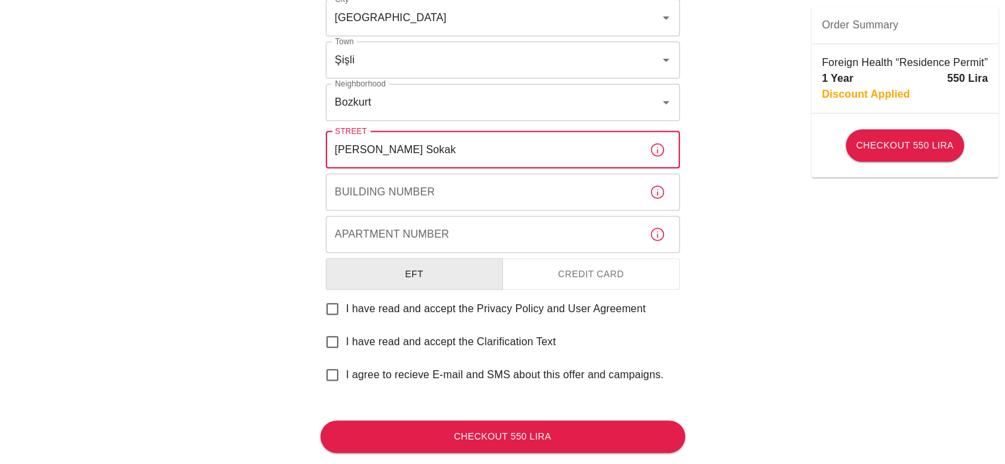
type input "Esref Efendi Sokak"
click at [384, 81] on label "Neighborhood" at bounding box center [360, 83] width 51 height 11
click at [384, 90] on input "Bozkurt" at bounding box center [484, 102] width 305 height 25
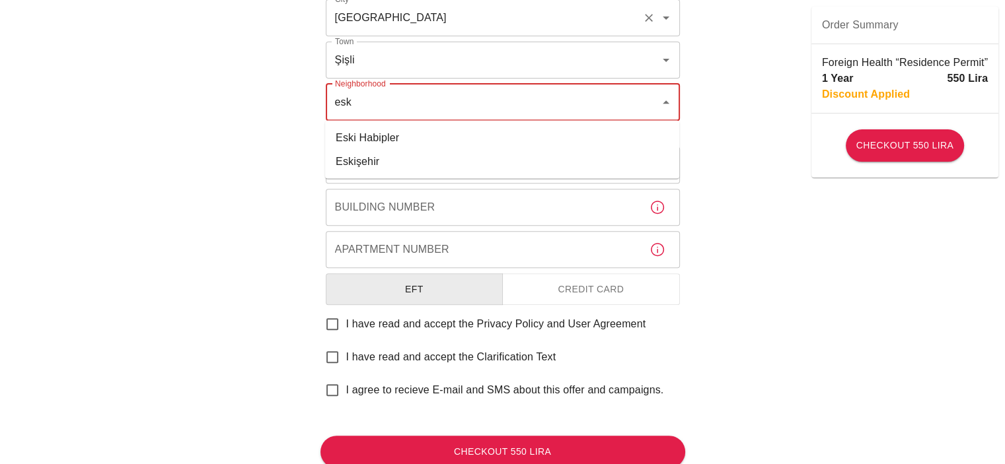
type input "esk"
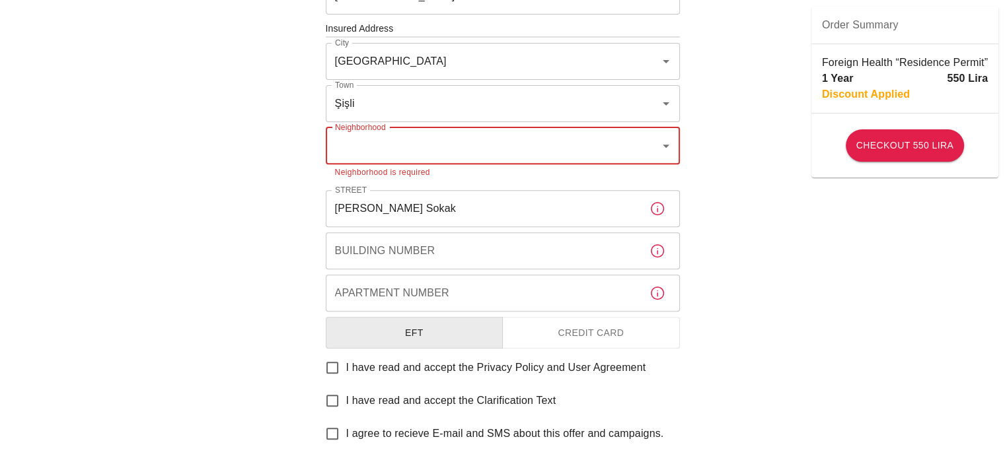
scroll to position [462, 0]
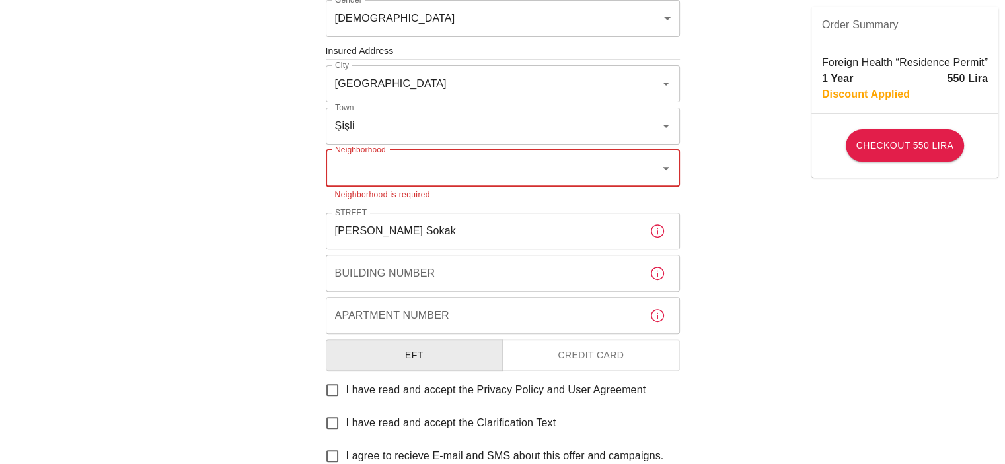
click at [707, 203] on div "To apply for the foreign health insurance, let's double-check a few details. To…" at bounding box center [502, 57] width 1005 height 1039
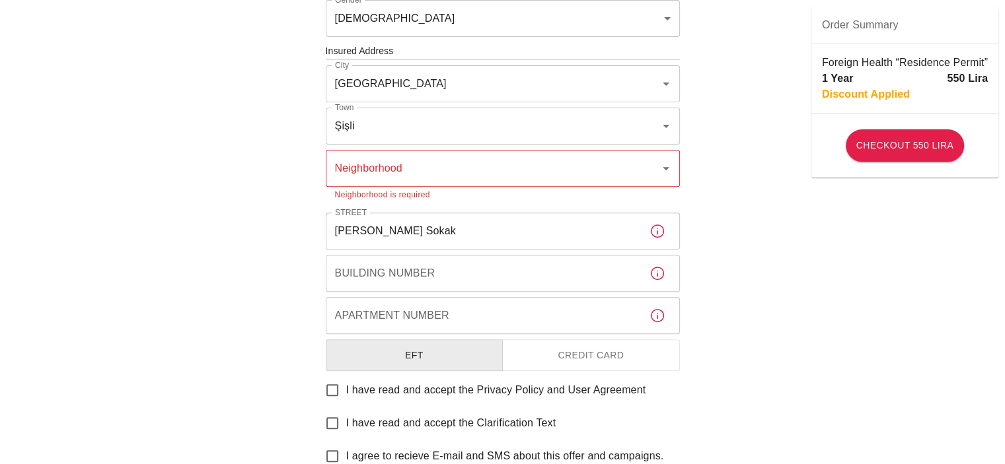
click at [468, 156] on input "Neighborhood" at bounding box center [493, 168] width 322 height 25
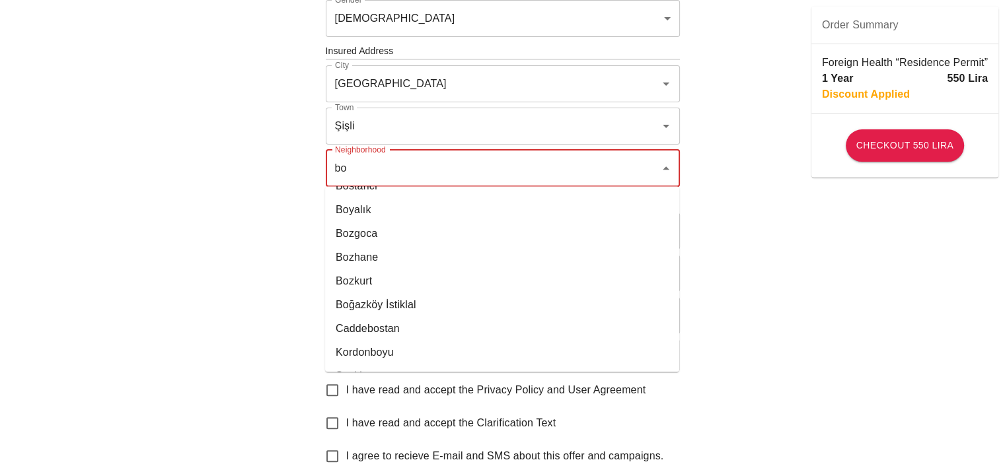
scroll to position [66, 0]
click at [357, 285] on li "Bozkurt" at bounding box center [502, 280] width 354 height 24
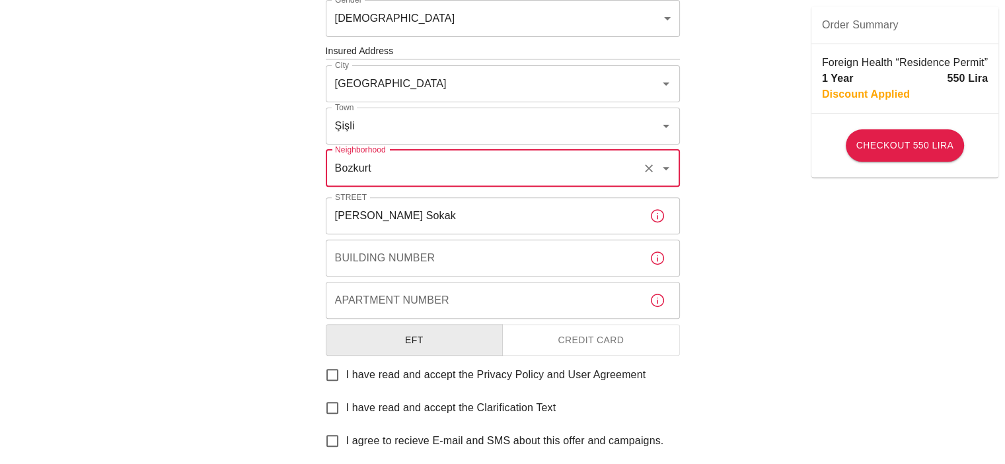
type input "Bozkurt"
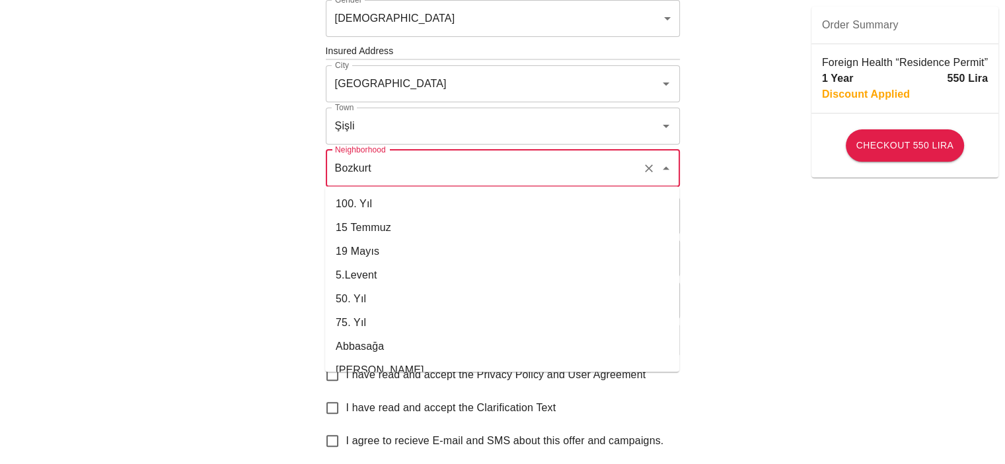
drag, startPoint x: 381, startPoint y: 170, endPoint x: 212, endPoint y: 169, distance: 169.1
click at [212, 169] on div "To apply for the foreign health insurance, let's double-check a few details. To…" at bounding box center [502, 50] width 1005 height 1024
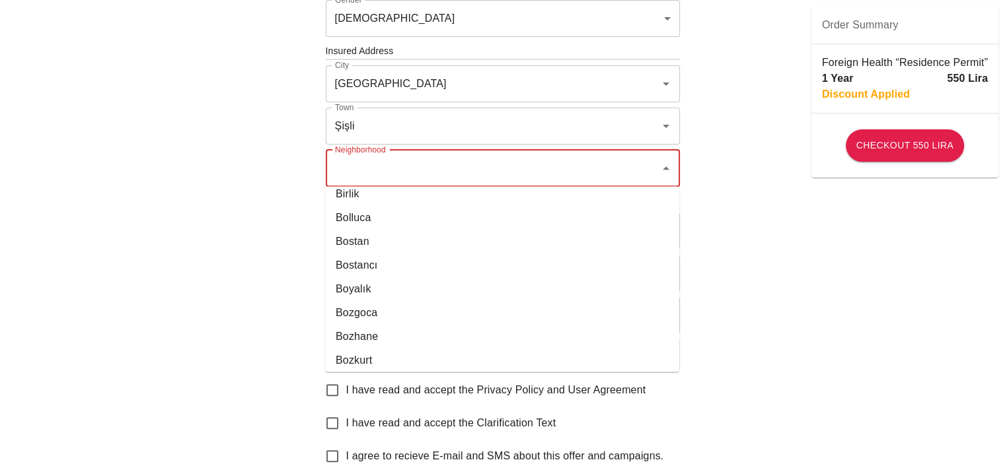
scroll to position [0, 0]
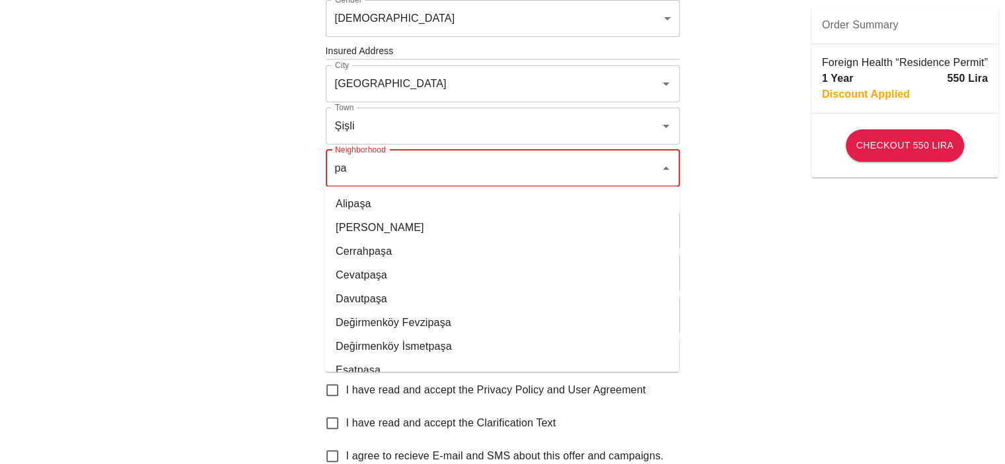
type input "p"
click at [985, 375] on div "To apply for the foreign health insurance, let's double-check a few details. To…" at bounding box center [502, 57] width 1005 height 1039
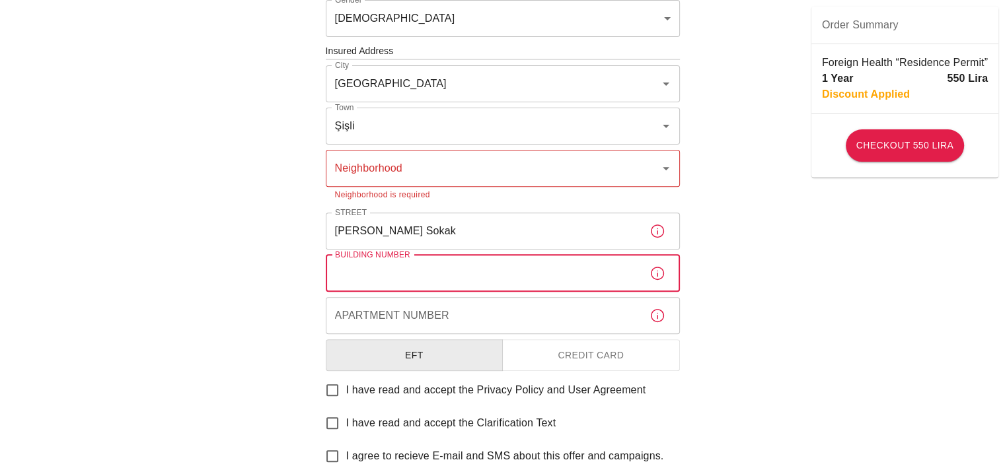
click at [394, 284] on input "Building Number" at bounding box center [482, 273] width 313 height 37
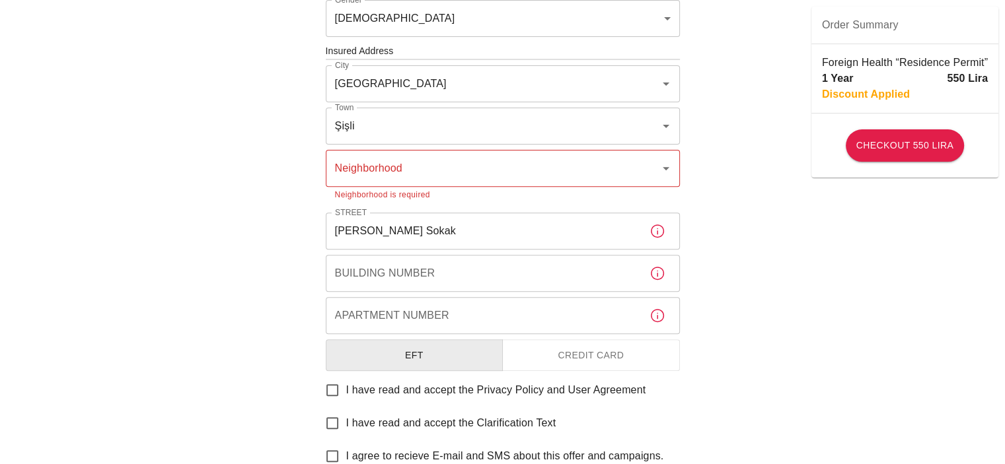
click at [839, 305] on div "To apply for the foreign health insurance, let's double-check a few details. To…" at bounding box center [502, 57] width 1005 height 1039
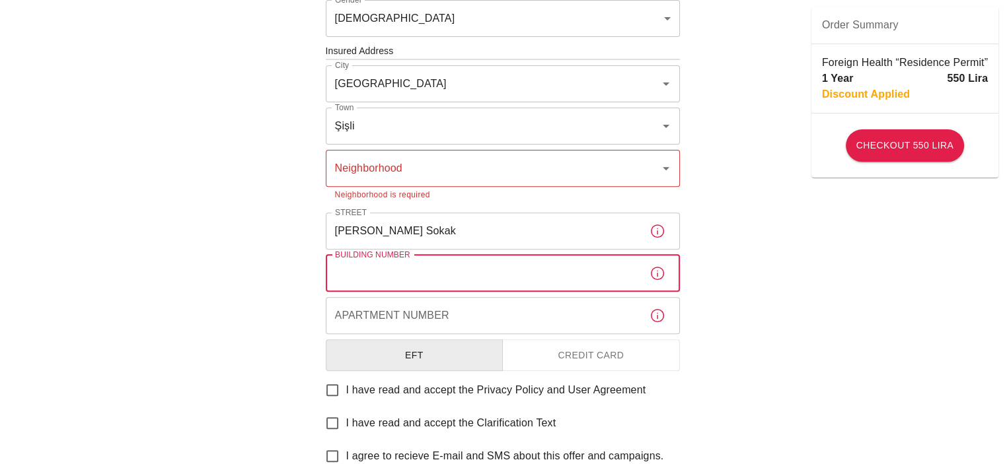
click at [435, 280] on input "Building Number" at bounding box center [482, 273] width 313 height 37
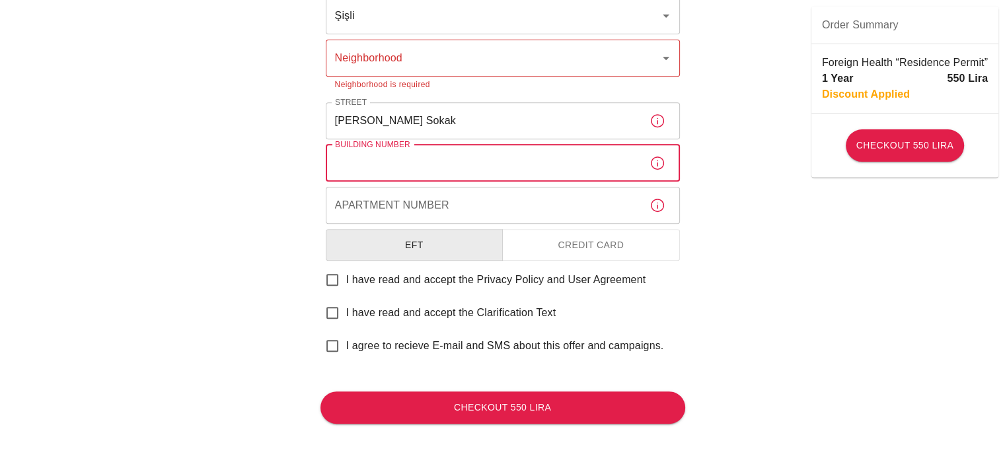
scroll to position [573, 0]
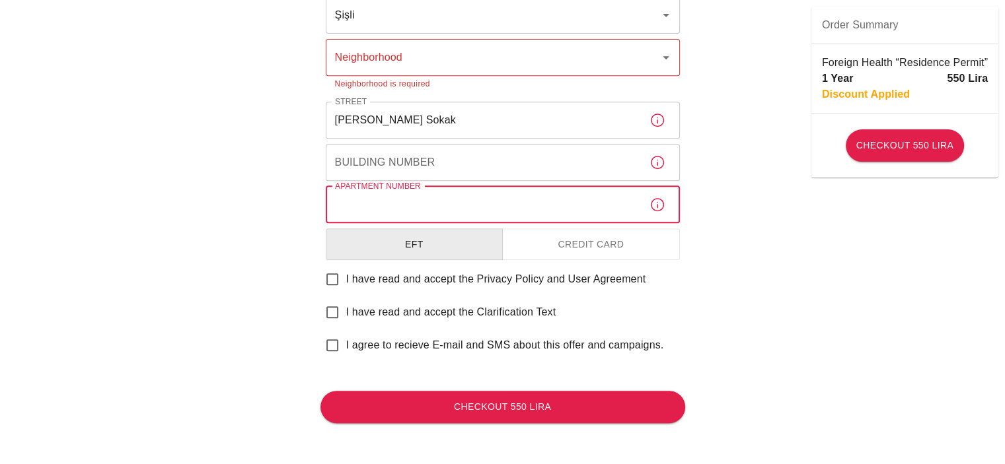
click at [497, 191] on input "Apartment Number" at bounding box center [482, 204] width 313 height 37
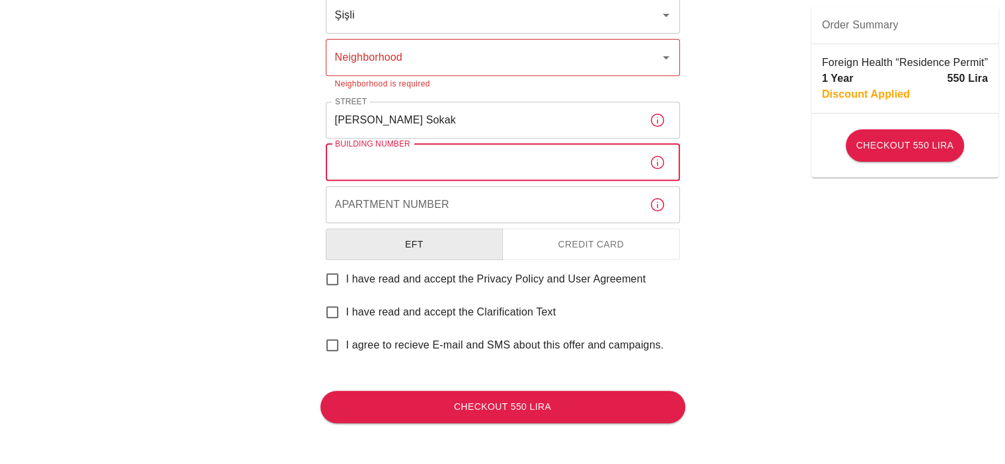
click at [437, 171] on input "Building Number" at bounding box center [482, 162] width 313 height 37
type input "55"
click at [454, 213] on input "Apartment Number" at bounding box center [482, 204] width 313 height 37
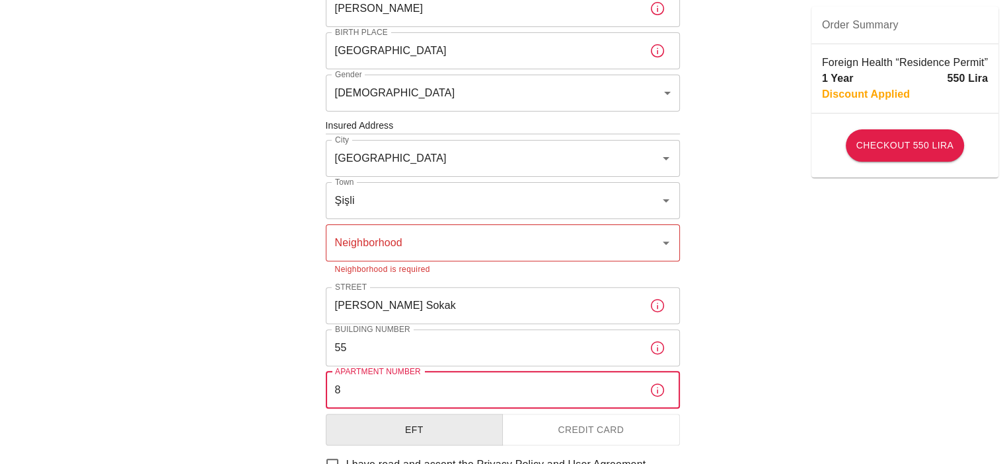
scroll to position [375, 0]
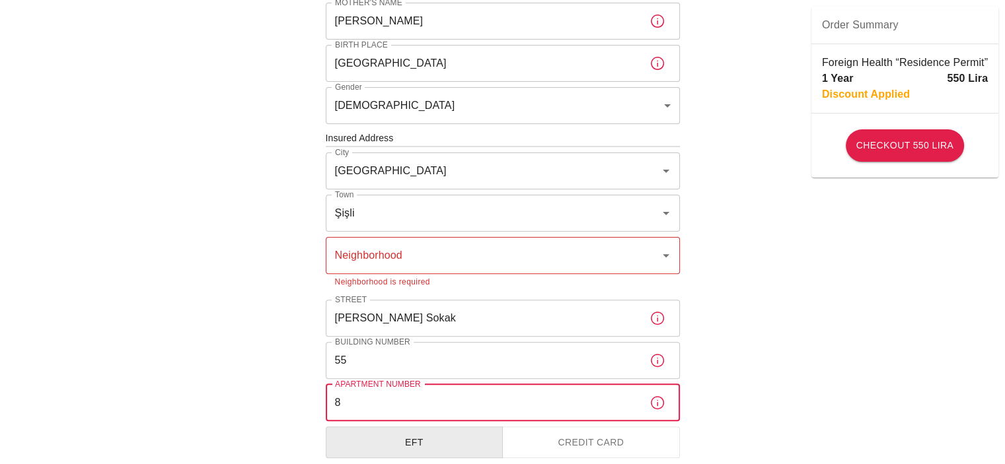
type input "8"
click at [382, 258] on div "Neighborhood Neighborhood Neighborhood is required" at bounding box center [503, 263] width 354 height 52
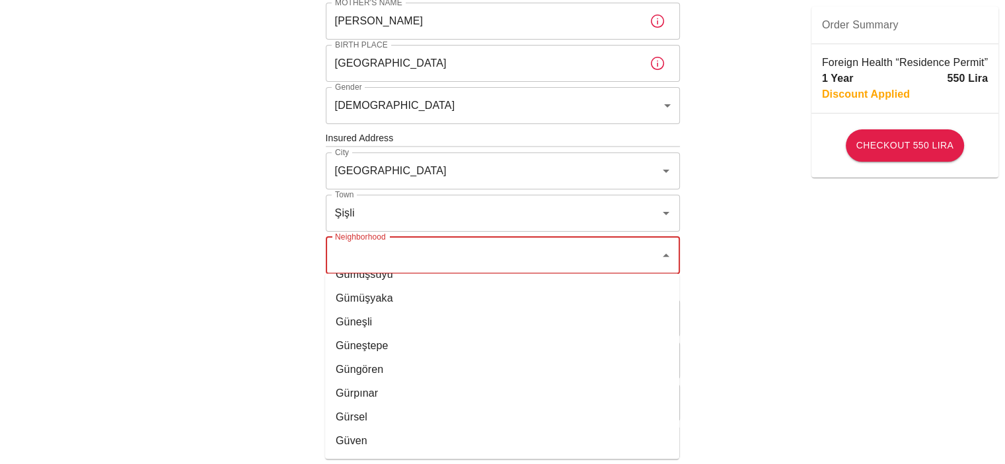
scroll to position [6670, 0]
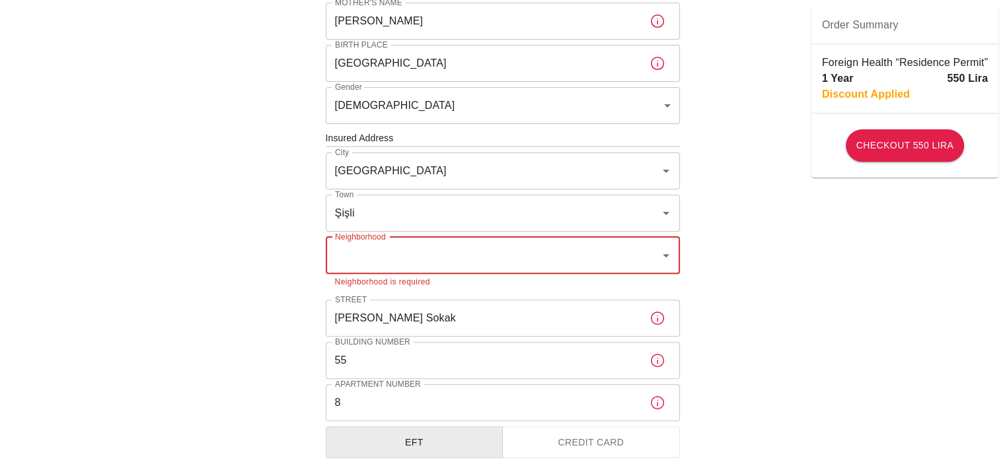
click at [487, 262] on input "Neighborhood" at bounding box center [493, 255] width 322 height 25
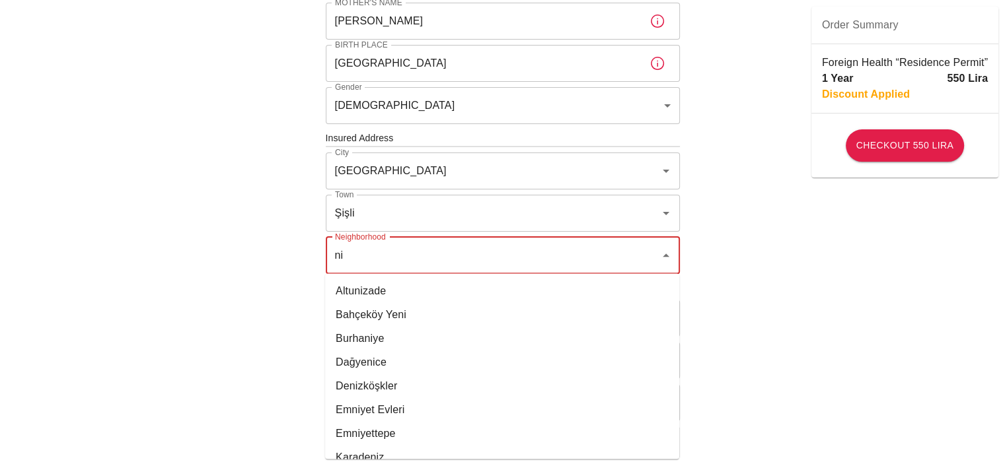
type input "nis"
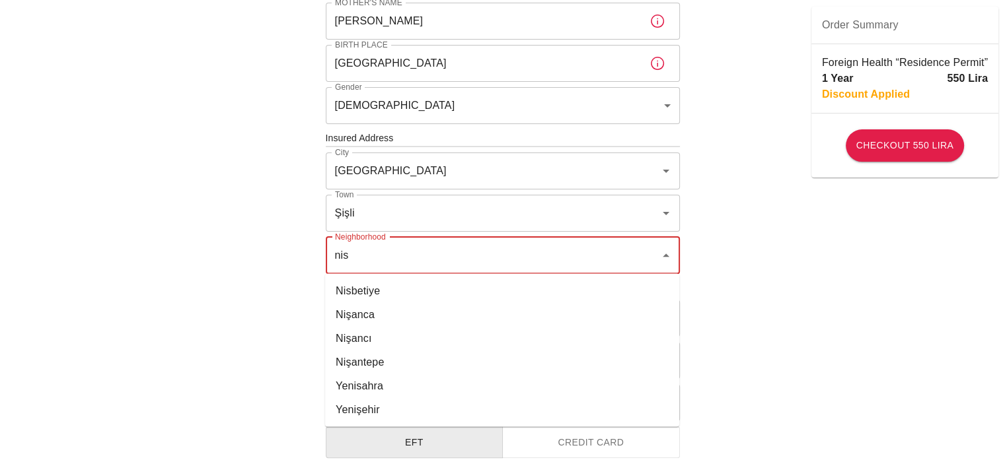
drag, startPoint x: 293, startPoint y: 252, endPoint x: 267, endPoint y: 252, distance: 26.4
click at [267, 252] on div "To apply for the foreign health insurance, let's double-check a few details. To…" at bounding box center [502, 144] width 1005 height 1039
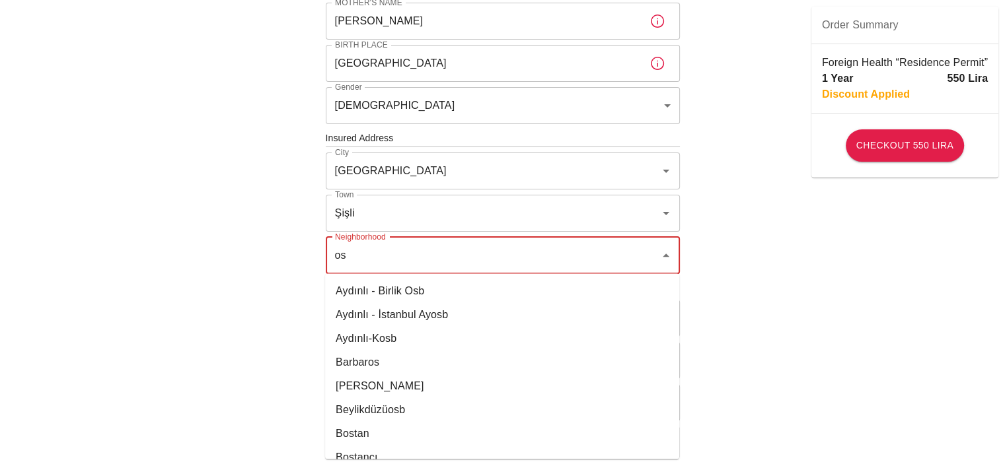
type input "o"
type input "k"
click at [314, 335] on div "To apply for the foreign health insurance, let's double-check a few details. To…" at bounding box center [502, 165] width 396 height 995
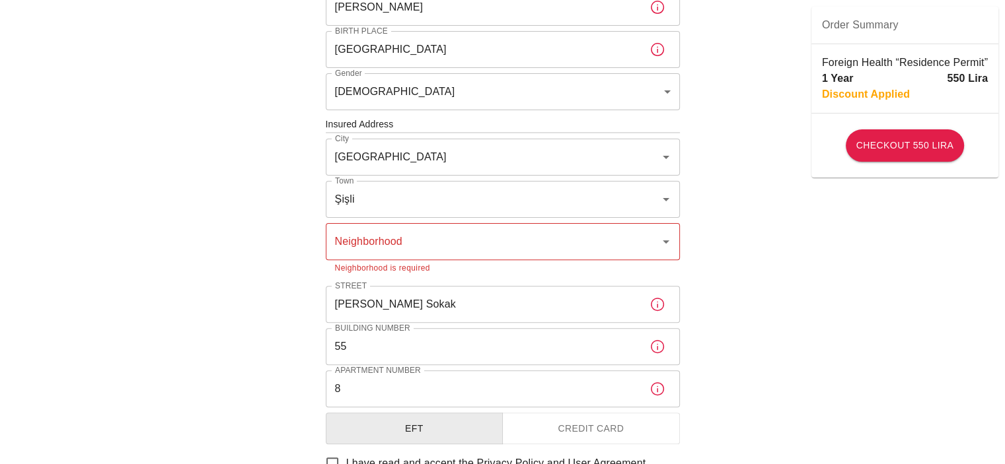
scroll to position [396, 0]
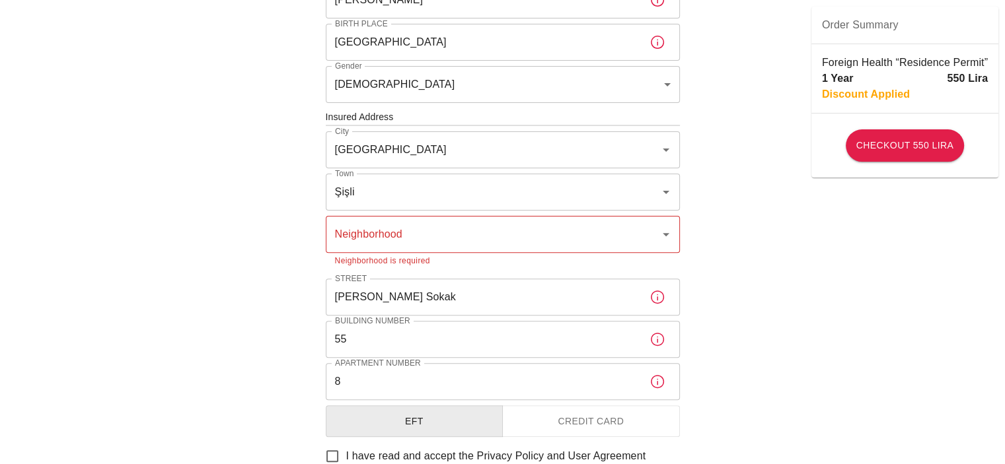
click at [408, 222] on input "Neighborhood" at bounding box center [493, 234] width 322 height 25
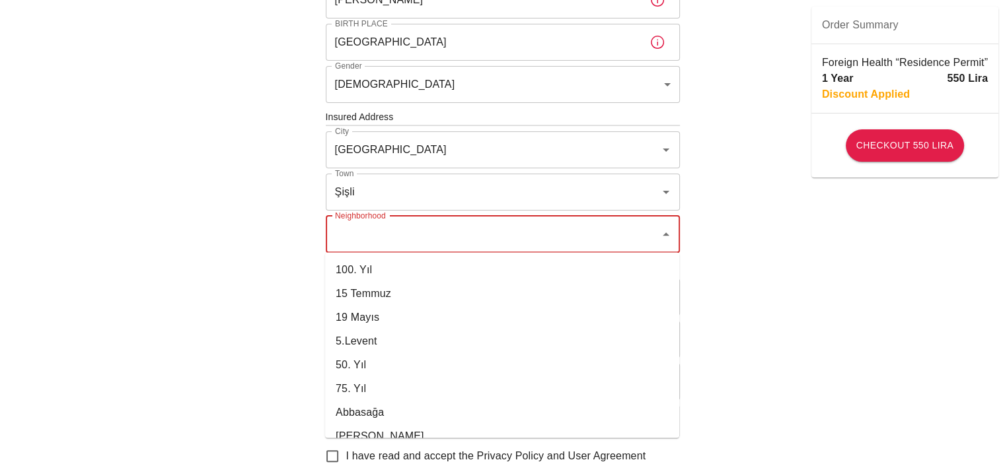
scroll to position [198, 0]
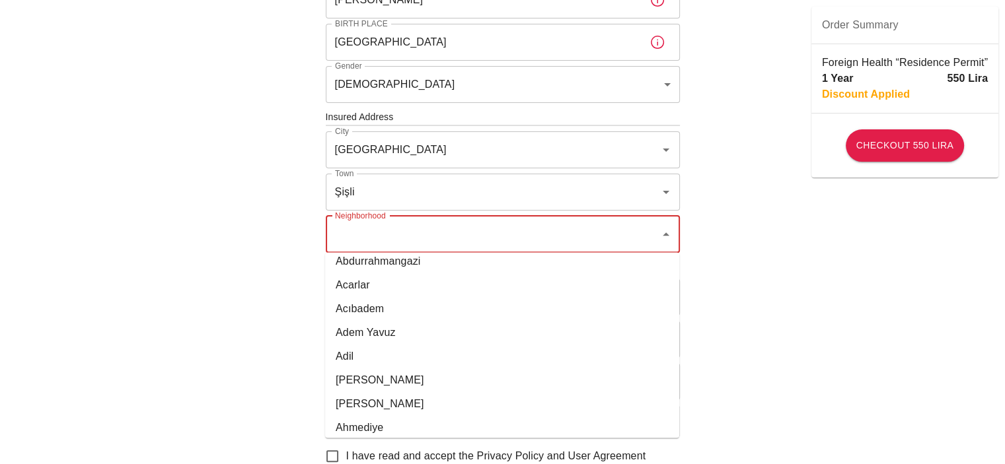
click at [396, 232] on input "Neighborhood" at bounding box center [493, 234] width 322 height 25
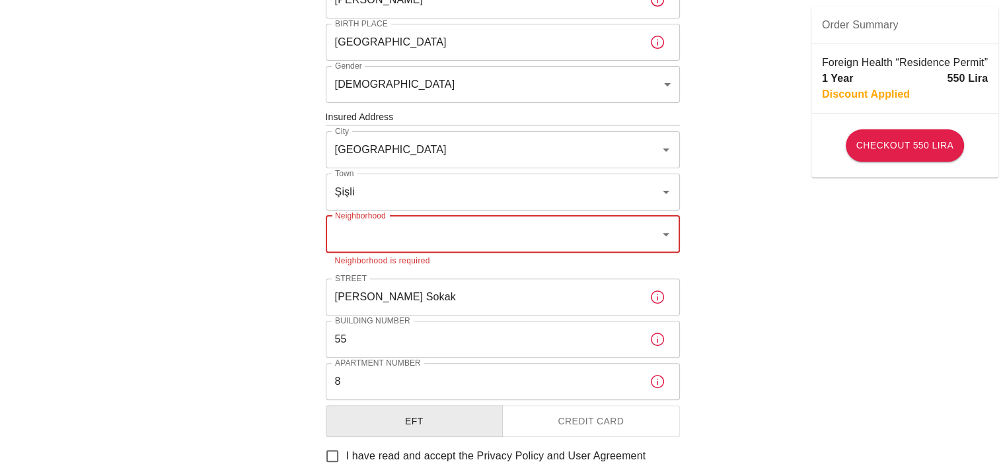
click at [412, 238] on input "Neighborhood" at bounding box center [493, 234] width 322 height 25
click at [365, 283] on ul "Bozkurt" at bounding box center [502, 269] width 354 height 34
click at [367, 272] on li "Bozkurt" at bounding box center [502, 270] width 354 height 24
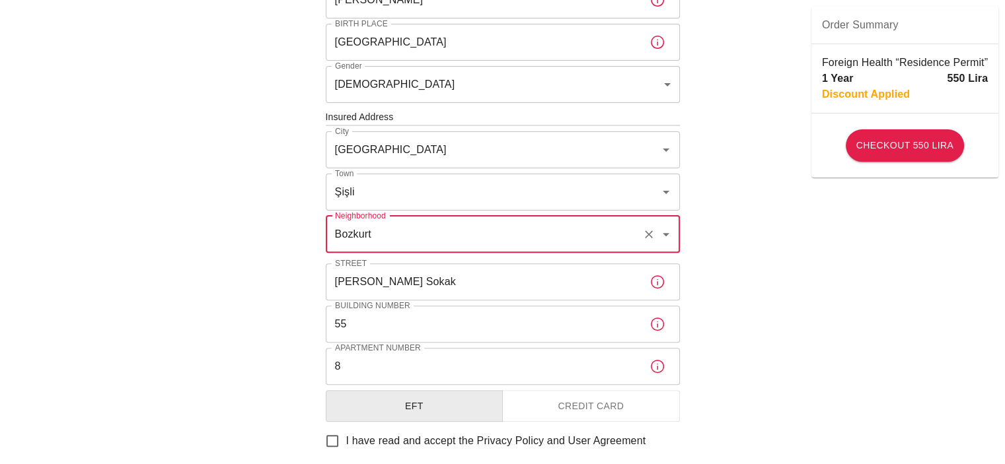
type input "Bozkurt"
click at [787, 295] on div "To apply for the foreign health insurance, let's double-check a few details. To…" at bounding box center [502, 116] width 1005 height 1024
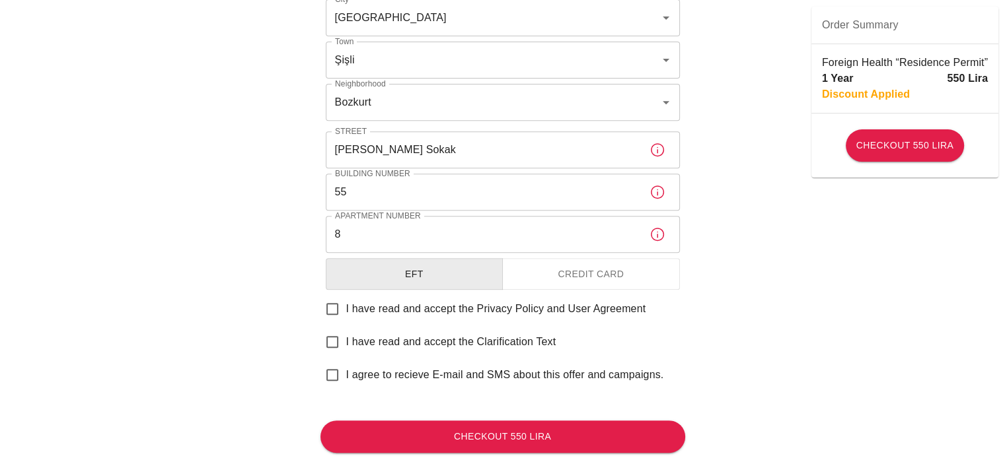
scroll to position [558, 0]
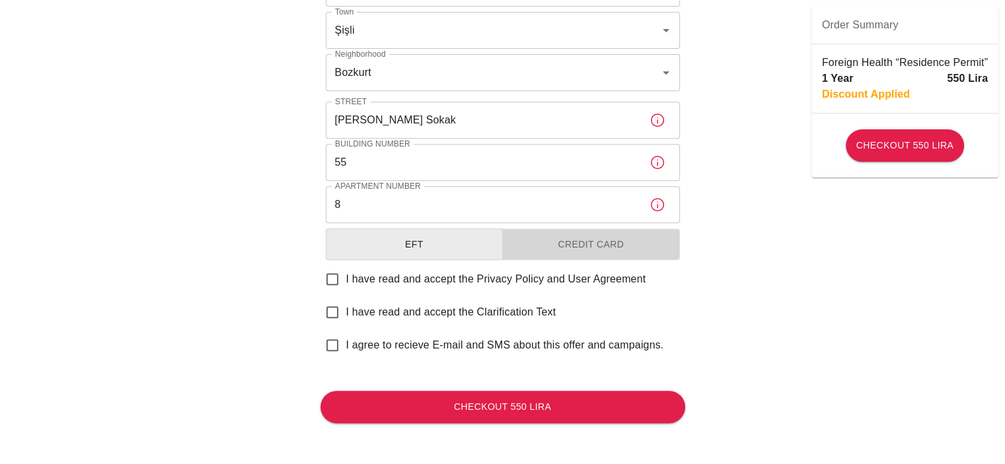
click at [604, 240] on button "Credit Card" at bounding box center [591, 245] width 178 height 32
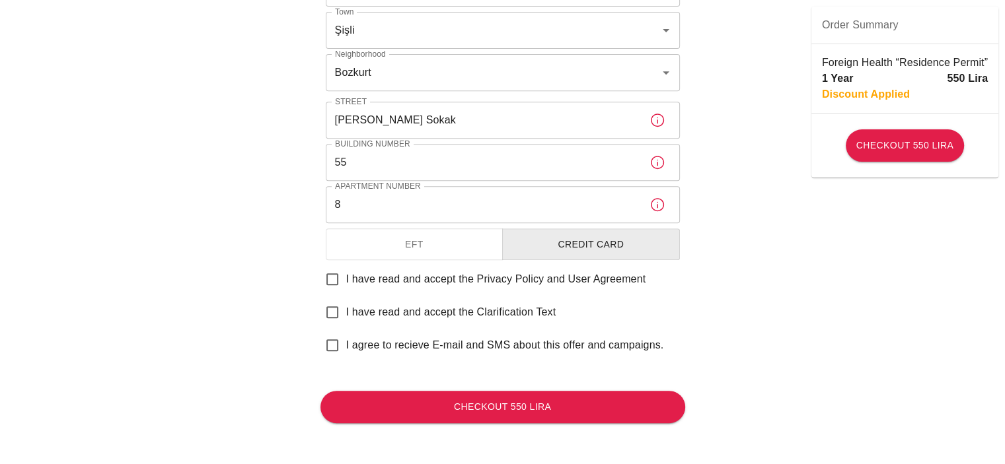
click at [332, 284] on input "I have read and accept the Privacy Policy and User Agreement" at bounding box center [332, 279] width 28 height 28
checkbox input "true"
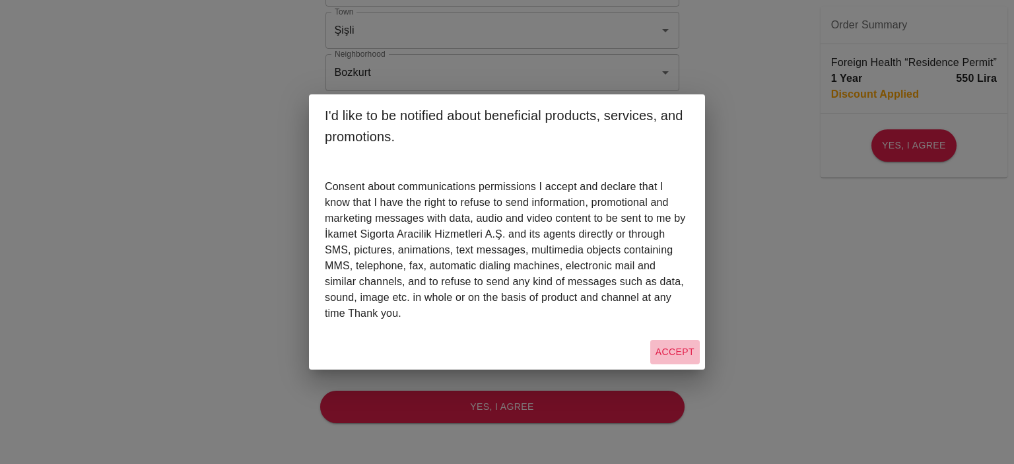
click at [672, 351] on button "Accept" at bounding box center [676, 352] width 50 height 24
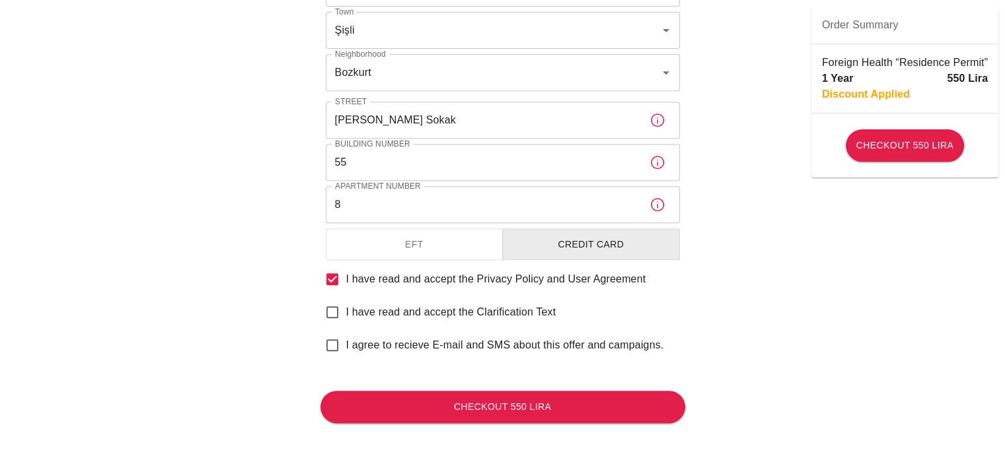
click at [333, 312] on input "I have read and accept the Clarification Text" at bounding box center [332, 313] width 28 height 28
checkbox input "true"
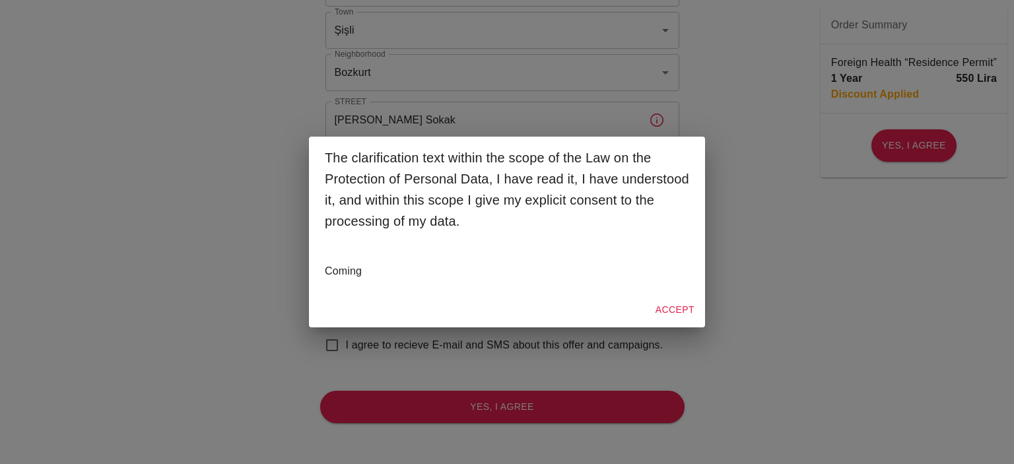
click at [684, 308] on button "Accept" at bounding box center [676, 310] width 50 height 24
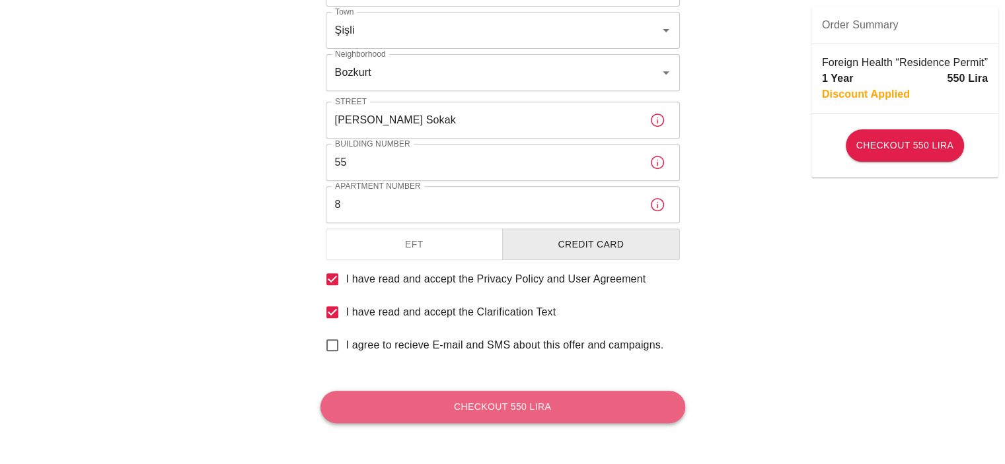
click at [518, 396] on button "Checkout 550 Lira" at bounding box center [502, 407] width 365 height 32
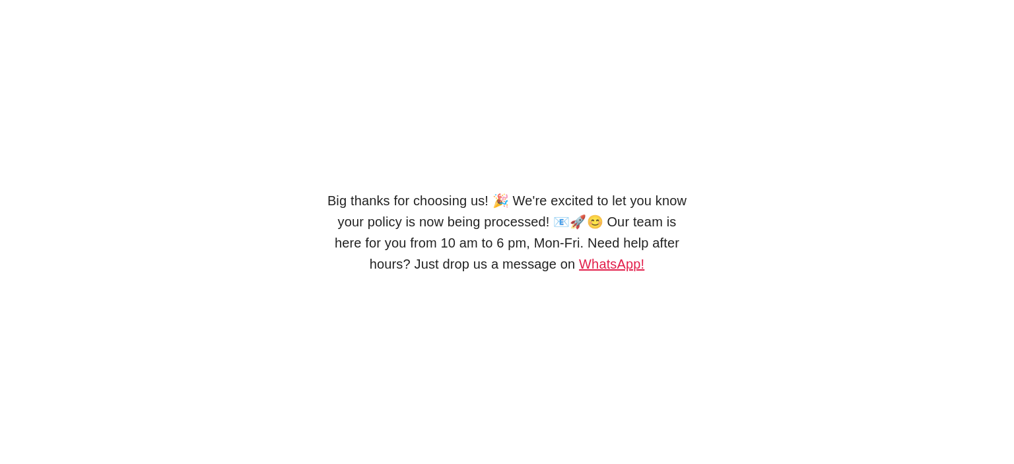
click at [613, 271] on link "WhatsApp!" at bounding box center [611, 264] width 65 height 15
